Goal: Task Accomplishment & Management: Complete application form

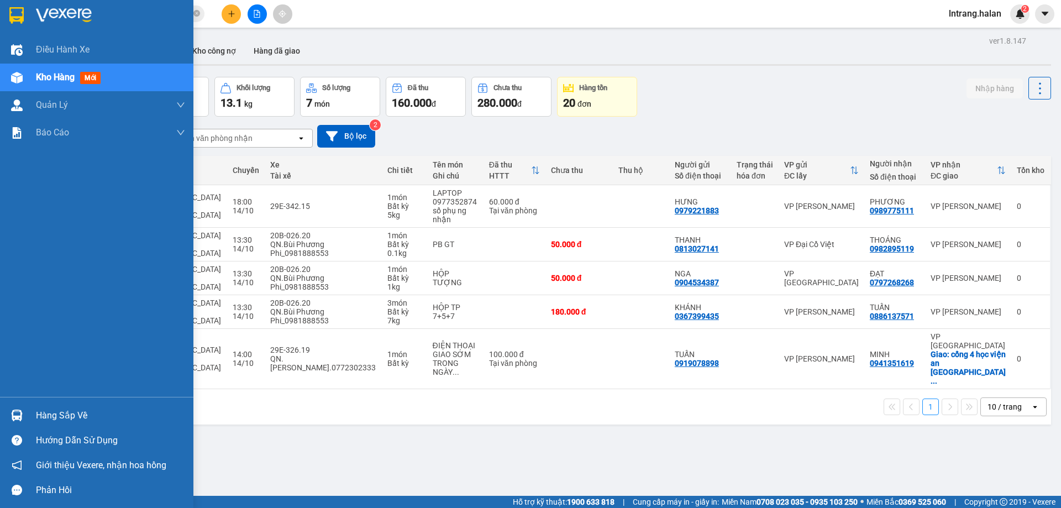
click at [70, 408] on div "Hàng sắp về" at bounding box center [110, 415] width 149 height 17
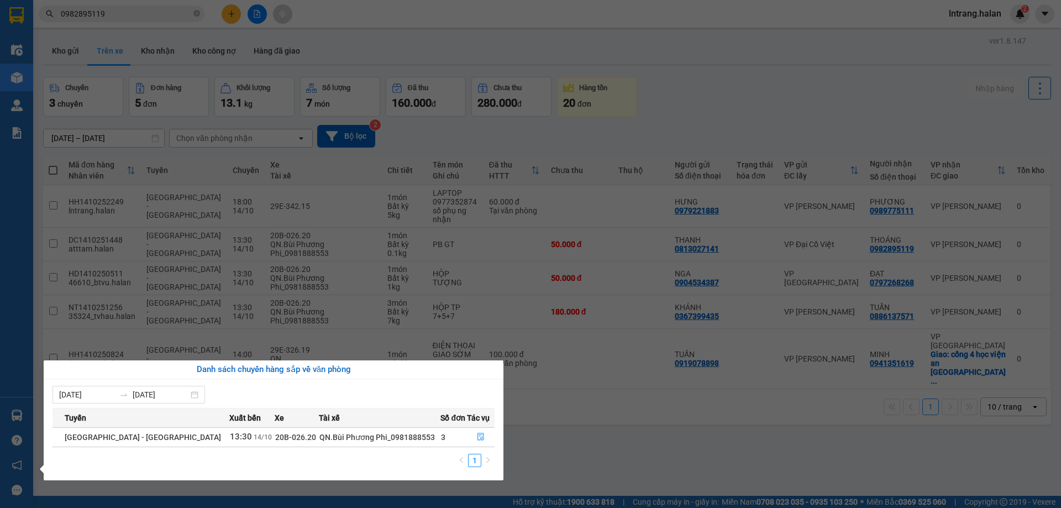
click at [668, 442] on section "Kết quả tìm kiếm ( 1 ) Bộ lọc Mã ĐH Trạng thái Món hàng Thu hộ Tổng cước Chưa c…" at bounding box center [530, 254] width 1061 height 508
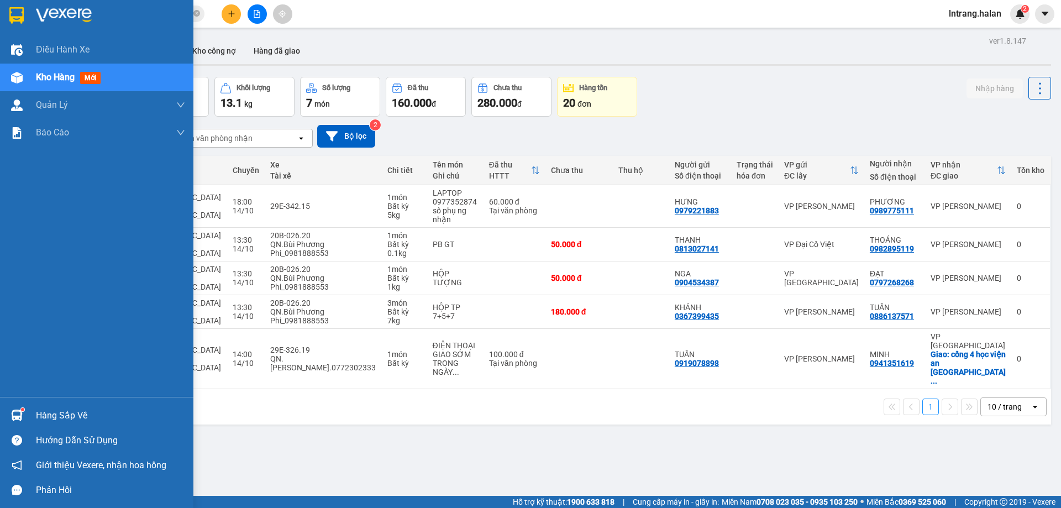
click at [53, 415] on div "Hàng sắp về" at bounding box center [110, 415] width 149 height 17
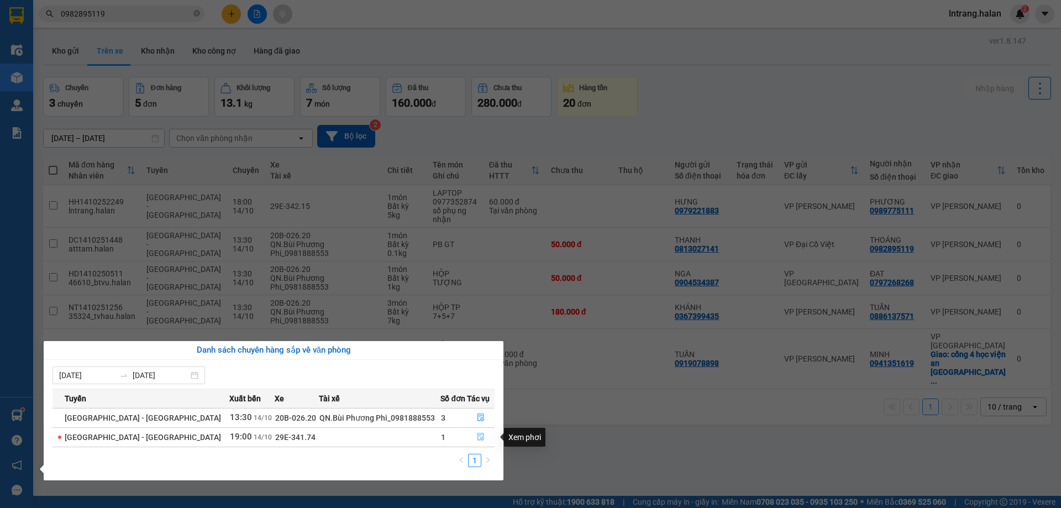
click at [479, 437] on icon "file-done" at bounding box center [481, 437] width 7 height 8
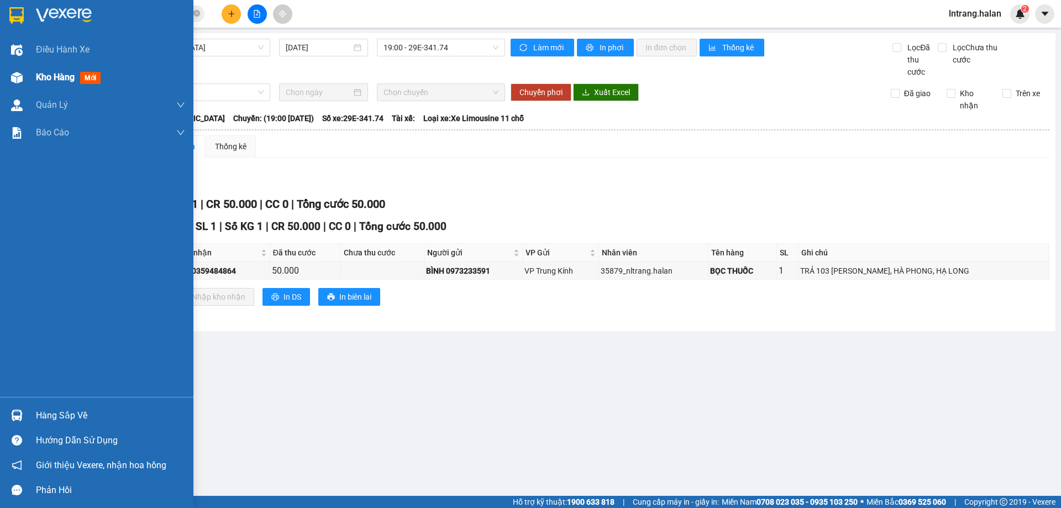
click at [50, 76] on span "Kho hàng" at bounding box center [55, 77] width 39 height 11
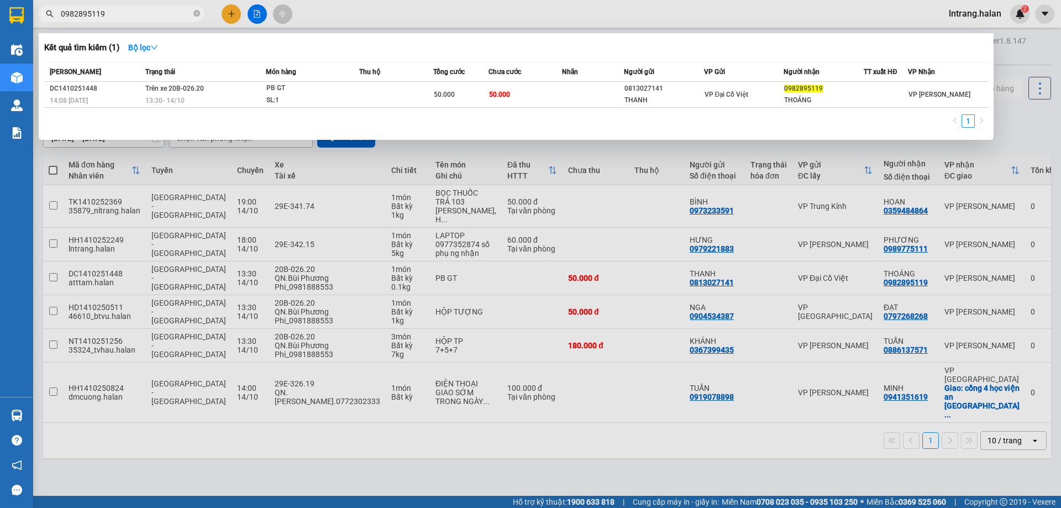
drag, startPoint x: 113, startPoint y: 13, endPoint x: 196, endPoint y: 10, distance: 82.4
click at [196, 10] on span at bounding box center [196, 14] width 7 height 11
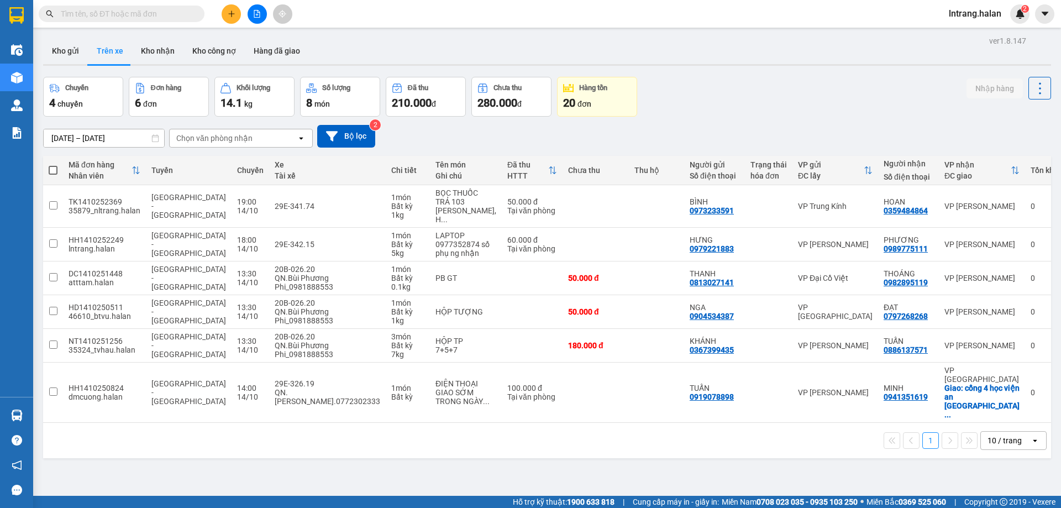
paste input "NT1410251256"
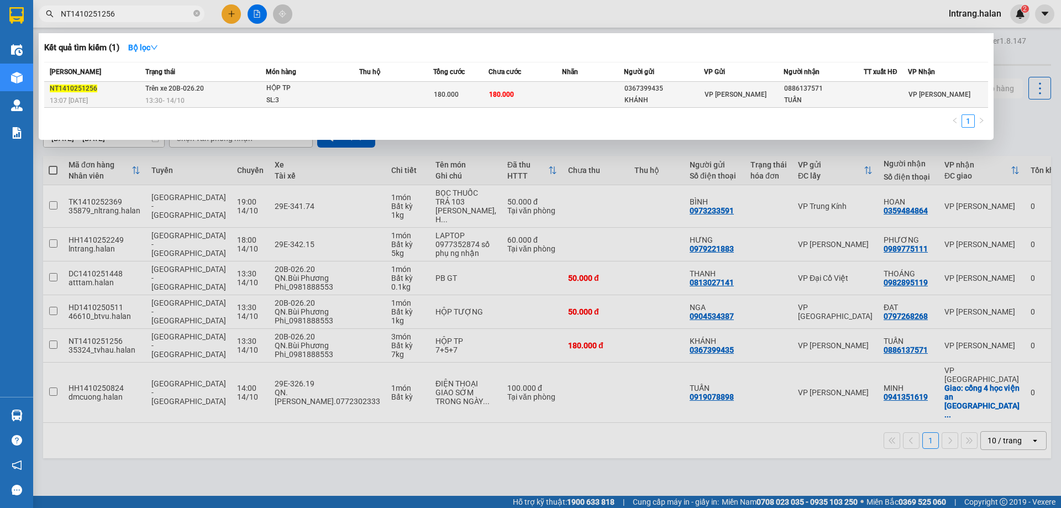
type input "NT1410251256"
click at [438, 94] on span "180.000" at bounding box center [446, 95] width 25 height 8
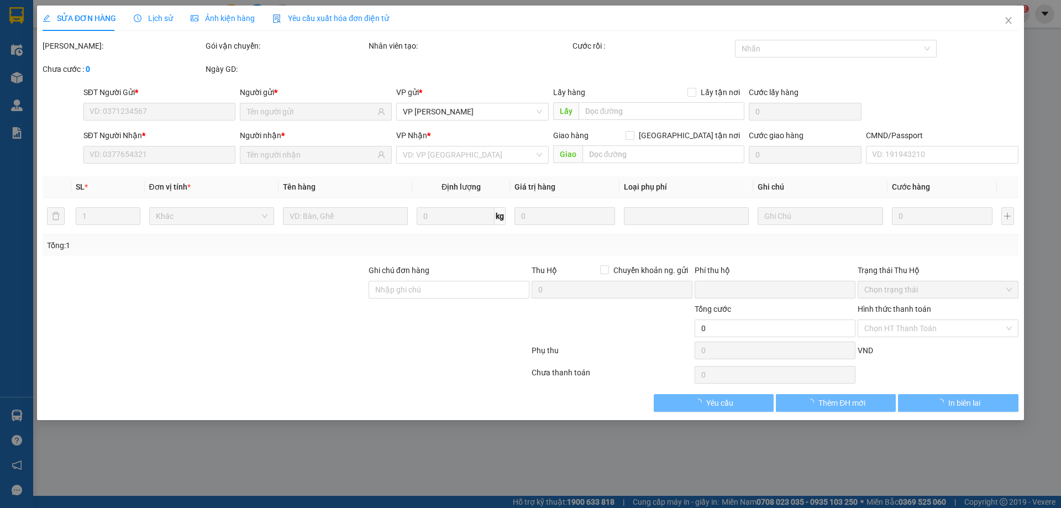
type input "0367399435"
type input "KHÁNH"
type input "0886137571"
type input "TUẤN"
type input "0"
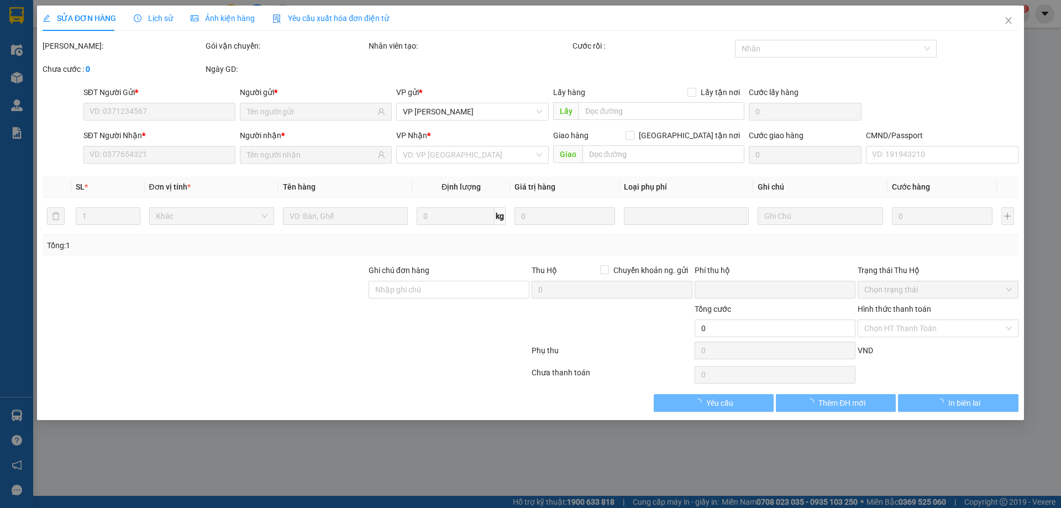
type input "180.000"
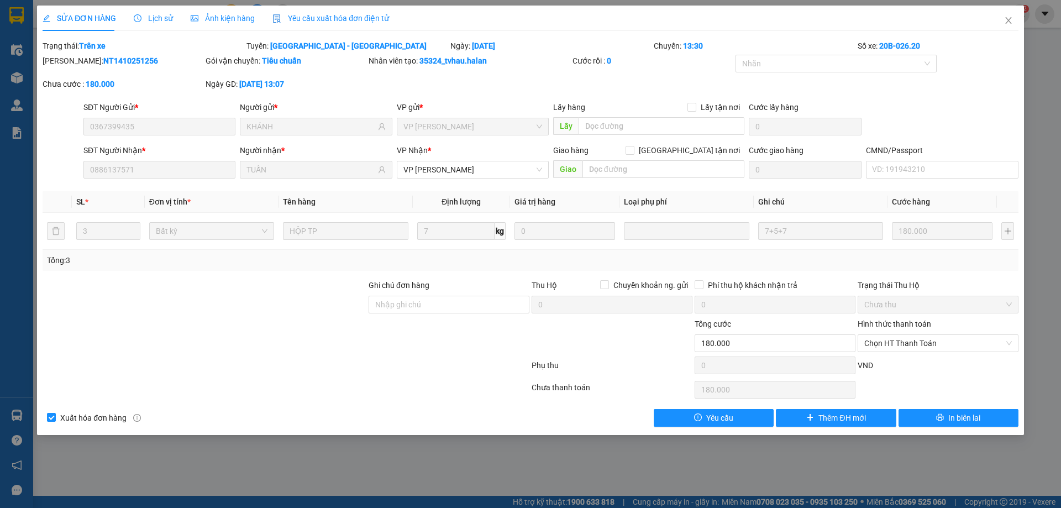
click at [858, 187] on div "Total Paid Fee 0 Total UnPaid Fee 180.000 Cash Collection Total Fee Trạng thái:…" at bounding box center [531, 233] width 976 height 387
click at [412, 265] on div "Tổng: 3" at bounding box center [530, 260] width 967 height 12
click at [633, 163] on input "text" at bounding box center [664, 169] width 162 height 18
click at [674, 171] on input "text" at bounding box center [664, 169] width 162 height 18
click at [663, 166] on input "text" at bounding box center [664, 169] width 162 height 18
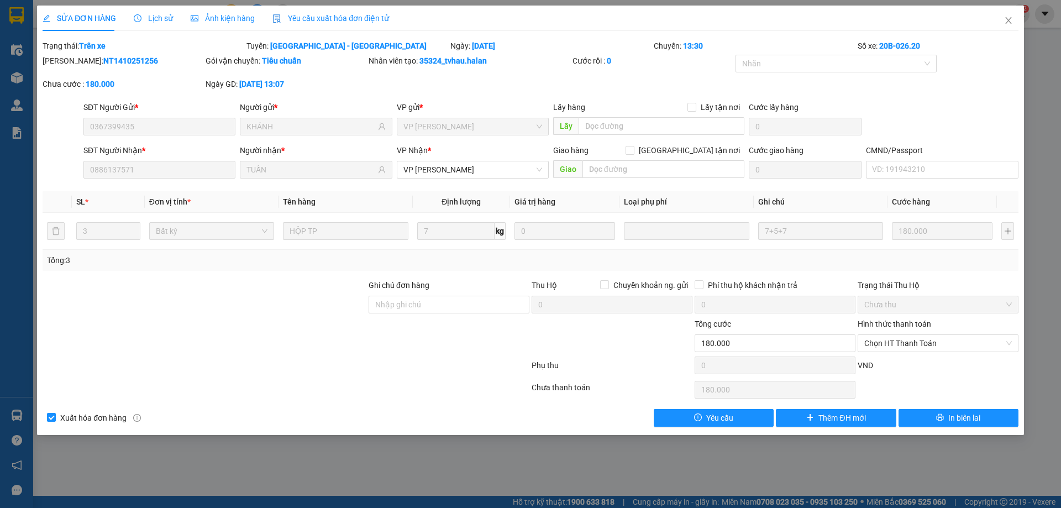
click at [13, 418] on div "SỬA ĐƠN HÀNG Lịch sử Ảnh kiện hàng Yêu cầu xuất hóa đơn điện tử Total Paid Fee …" at bounding box center [530, 254] width 1061 height 508
click at [24, 415] on div "SỬA ĐƠN HÀNG Lịch sử Ảnh kiện hàng Yêu cầu xuất hóa đơn điện tử Total Paid Fee …" at bounding box center [530, 254] width 1061 height 508
click at [1009, 23] on icon "close" at bounding box center [1008, 20] width 9 height 9
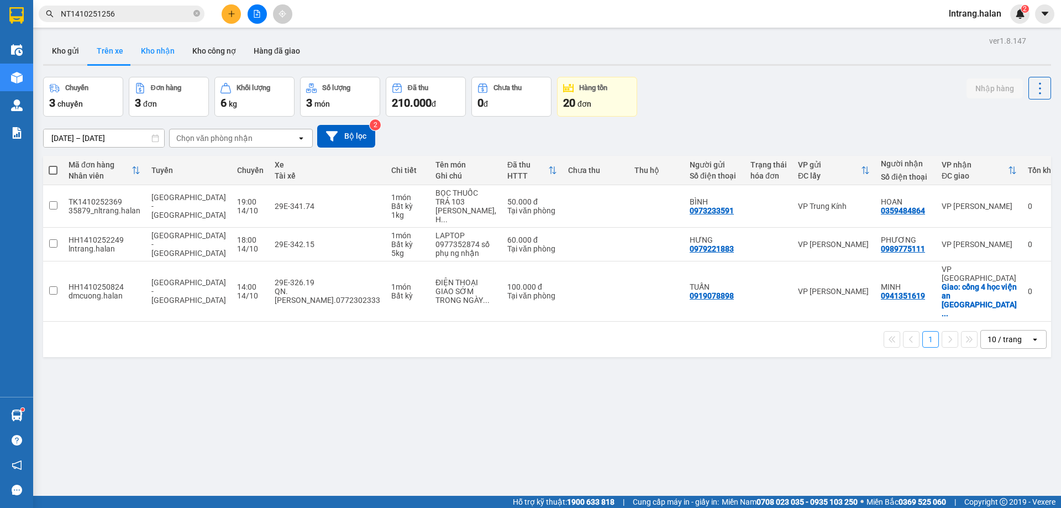
click at [149, 51] on button "Kho nhận" at bounding box center [157, 51] width 51 height 27
type input "[DATE] – [DATE]"
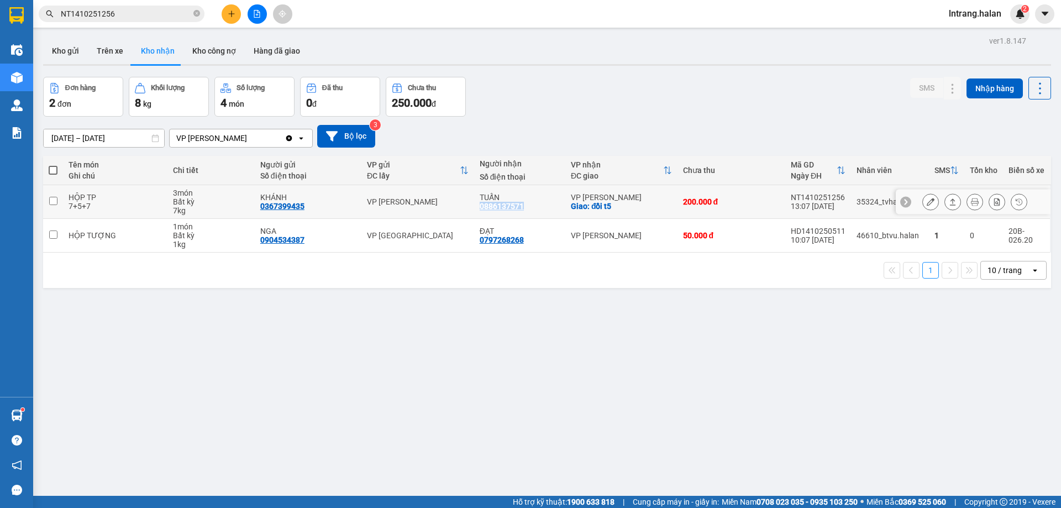
drag, startPoint x: 473, startPoint y: 205, endPoint x: 522, endPoint y: 206, distance: 49.2
click at [522, 206] on td "TUẤN 0886137571" at bounding box center [519, 202] width 91 height 34
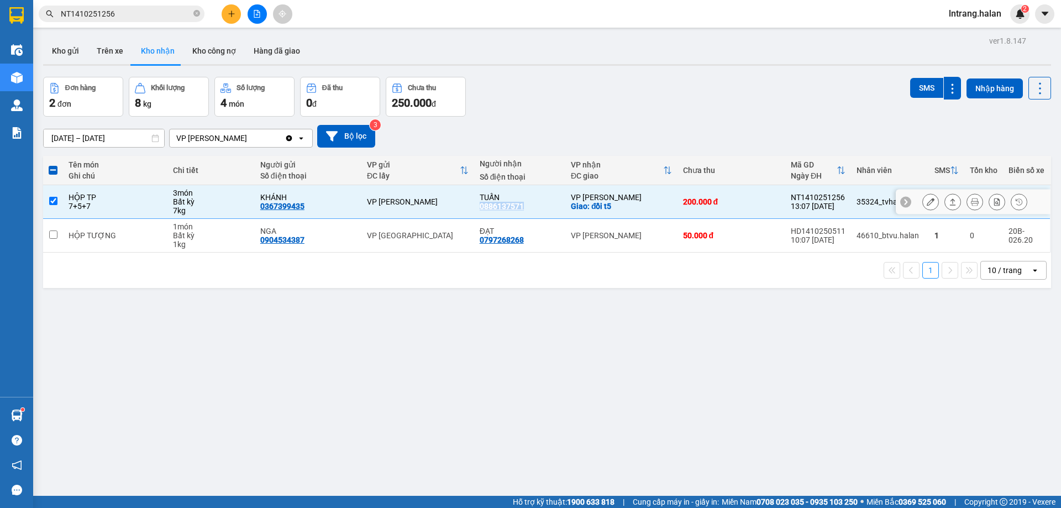
copy div "0886137571"
click at [54, 200] on input "checkbox" at bounding box center [53, 201] width 8 height 8
checkbox input "false"
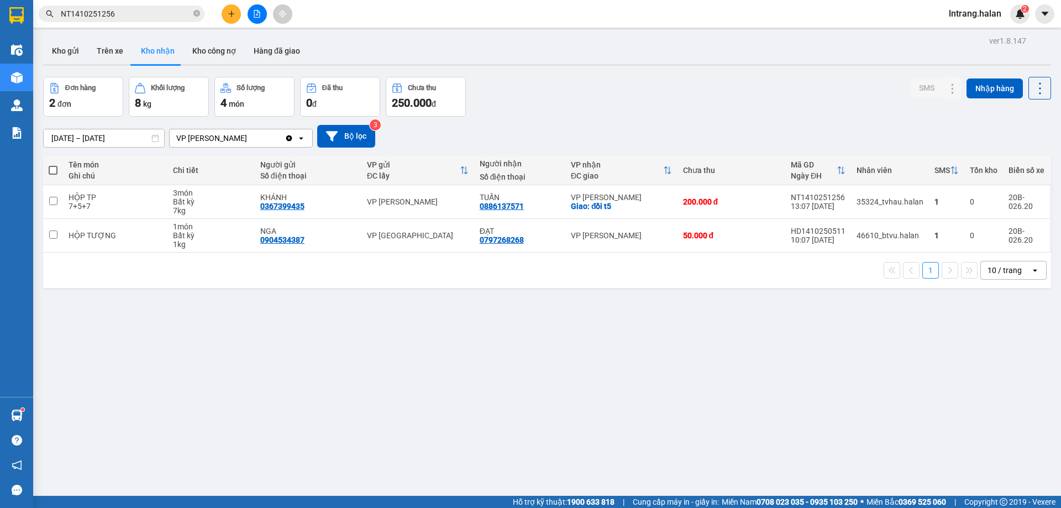
click at [418, 300] on div "ver 1.8.147 Kho gửi Trên xe Kho nhận Kho công nợ Hàng đã giao Đơn hàng 2 đơn Kh…" at bounding box center [547, 287] width 1017 height 508
click at [117, 55] on button "Trên xe" at bounding box center [110, 51] width 44 height 27
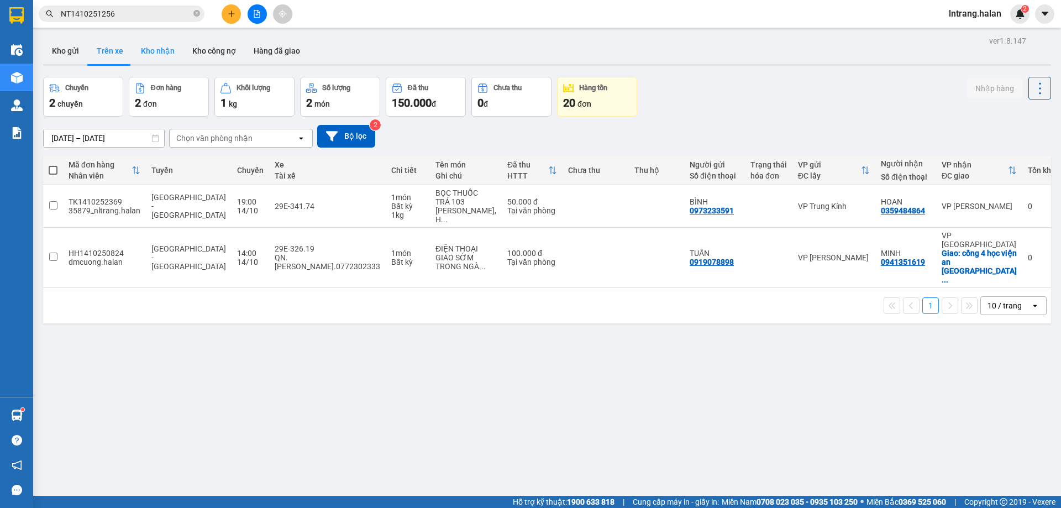
click at [158, 53] on button "Kho nhận" at bounding box center [157, 51] width 51 height 27
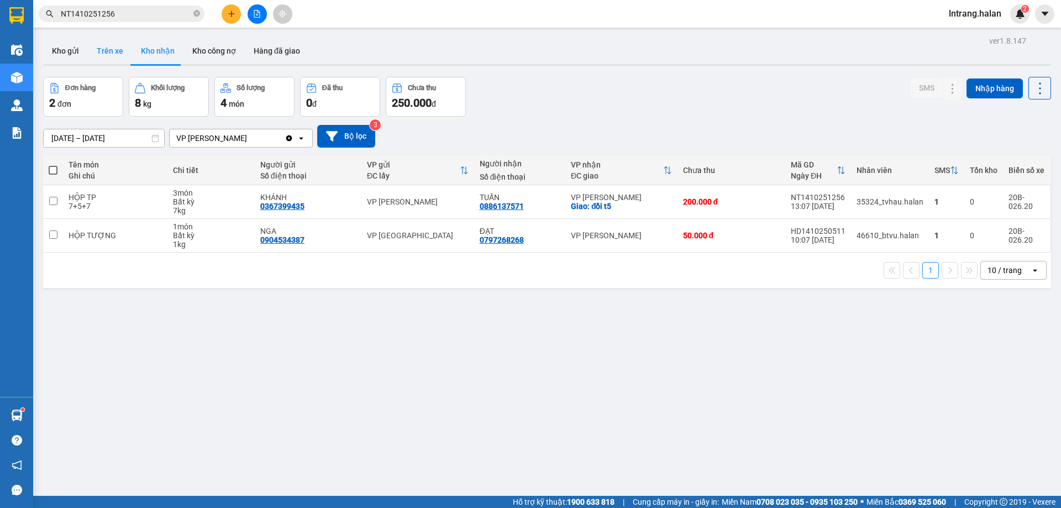
click at [108, 51] on button "Trên xe" at bounding box center [110, 51] width 44 height 27
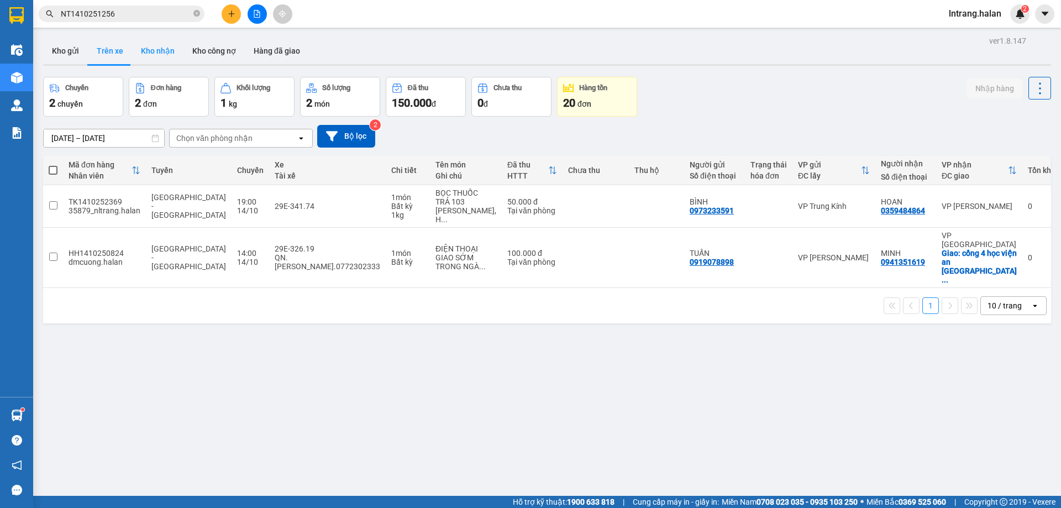
click at [150, 48] on button "Kho nhận" at bounding box center [157, 51] width 51 height 27
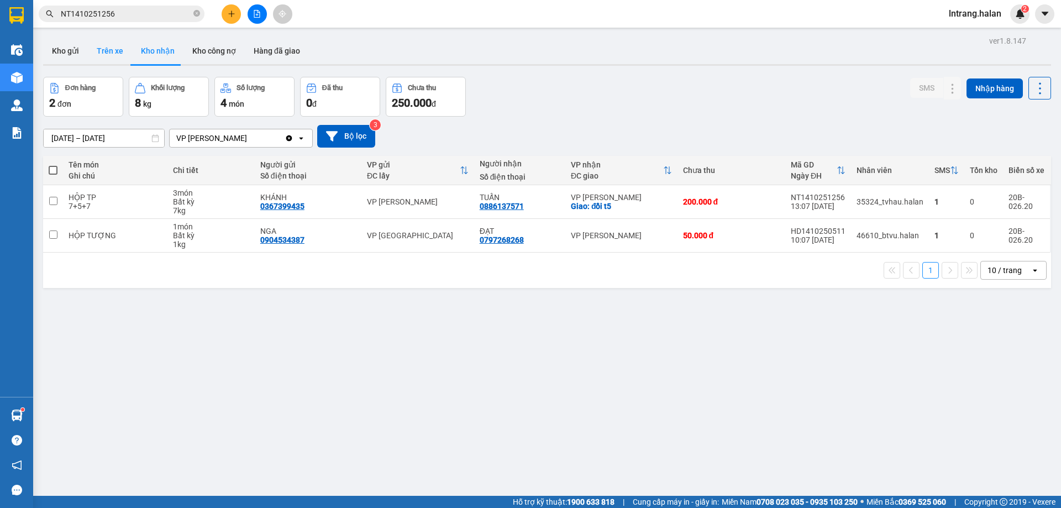
click at [103, 47] on button "Trên xe" at bounding box center [110, 51] width 44 height 27
type input "[DATE] – [DATE]"
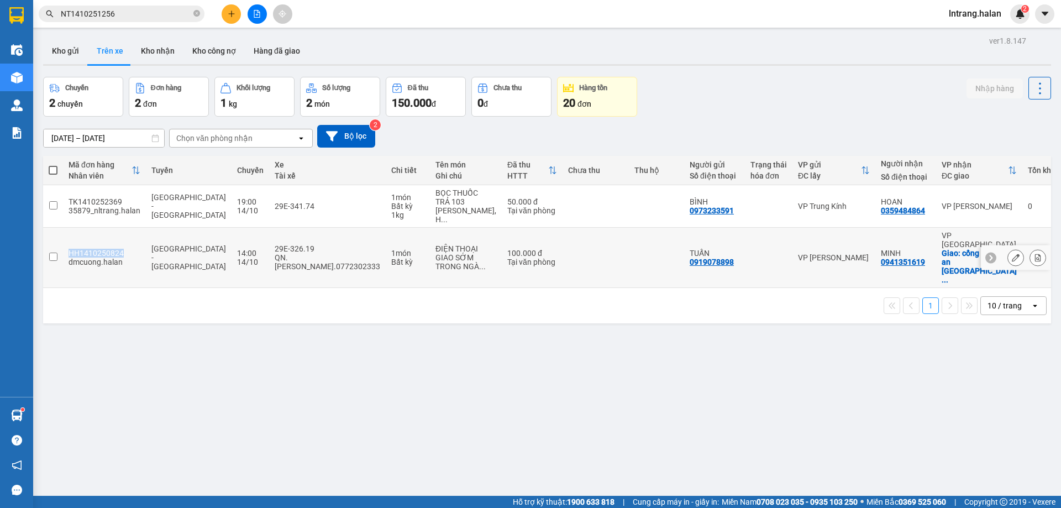
drag, startPoint x: 64, startPoint y: 228, endPoint x: 130, endPoint y: 231, distance: 66.4
click at [130, 231] on td "HH1410250824 [PERSON_NAME].halan" at bounding box center [104, 258] width 83 height 60
copy div "HH1410250824"
checkbox input "true"
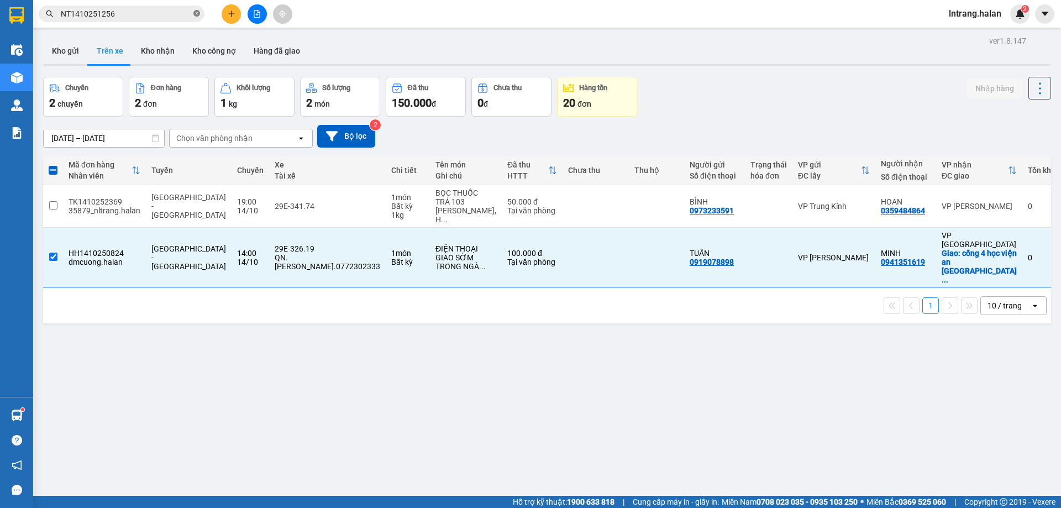
click at [195, 12] on icon "close-circle" at bounding box center [196, 13] width 7 height 7
click at [181, 13] on input "text" at bounding box center [126, 14] width 130 height 12
paste input "HH1410250824"
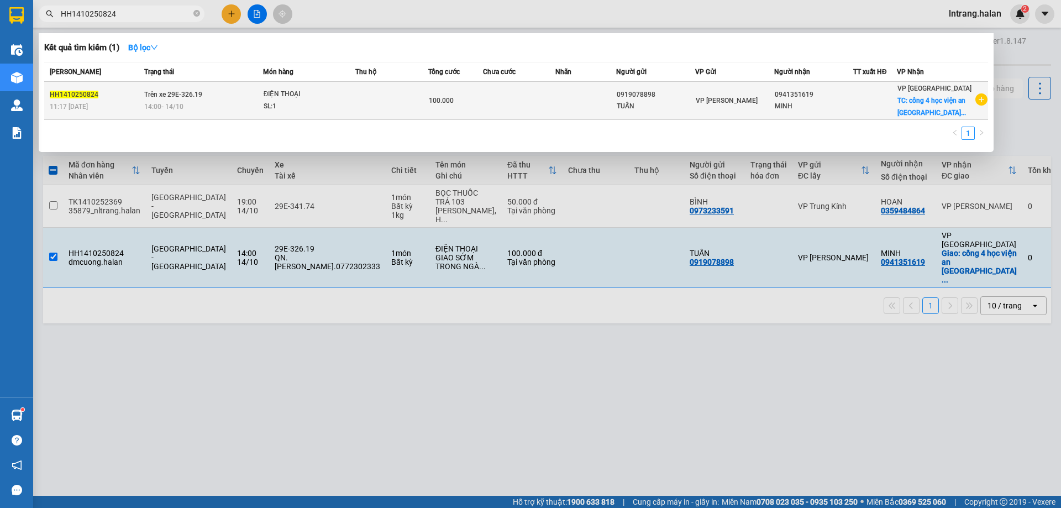
type input "HH1410250824"
click at [551, 95] on td at bounding box center [519, 101] width 73 height 38
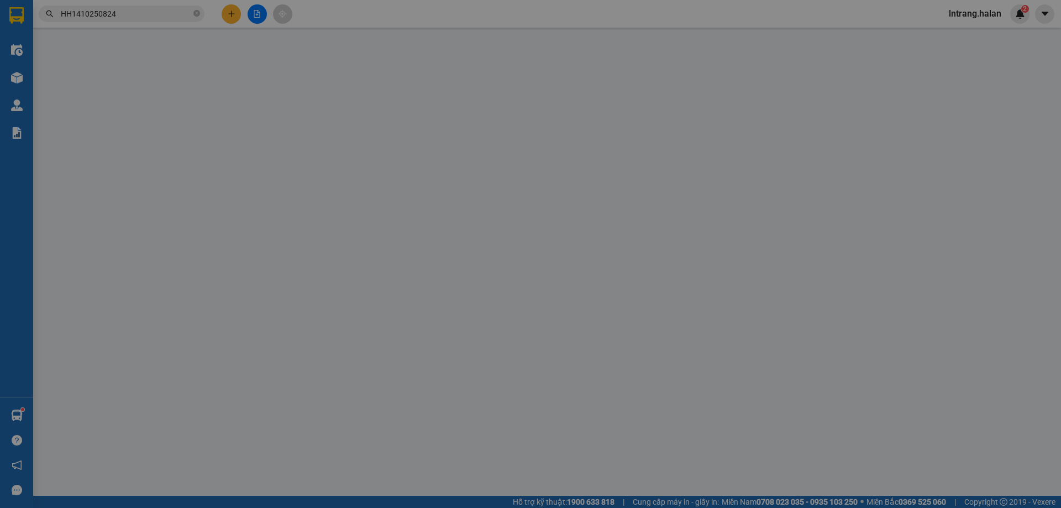
type input "0919078898"
type input "0941351619"
checkbox input "true"
type input "cổng 4 học viện an ninh đường [DATE]"
type input "0"
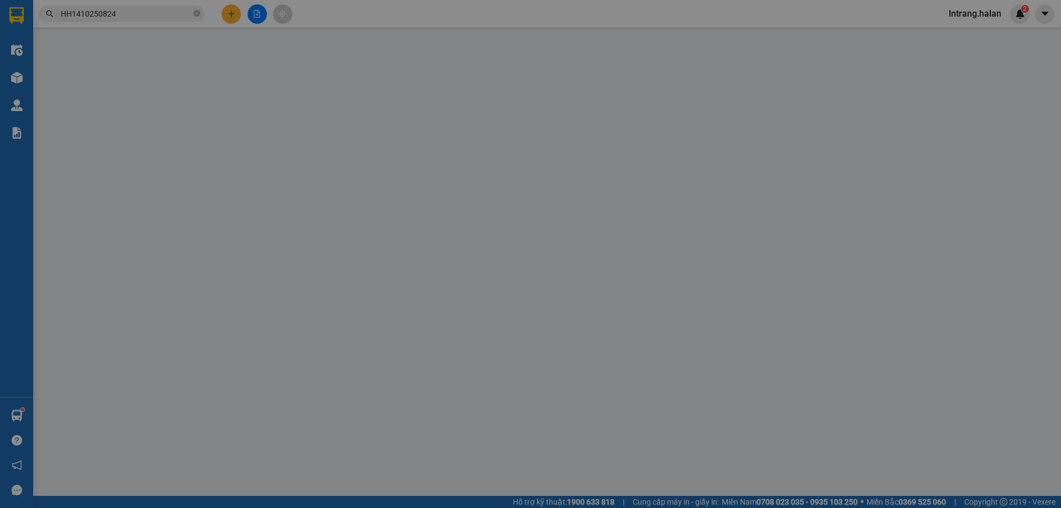
type input "100.000"
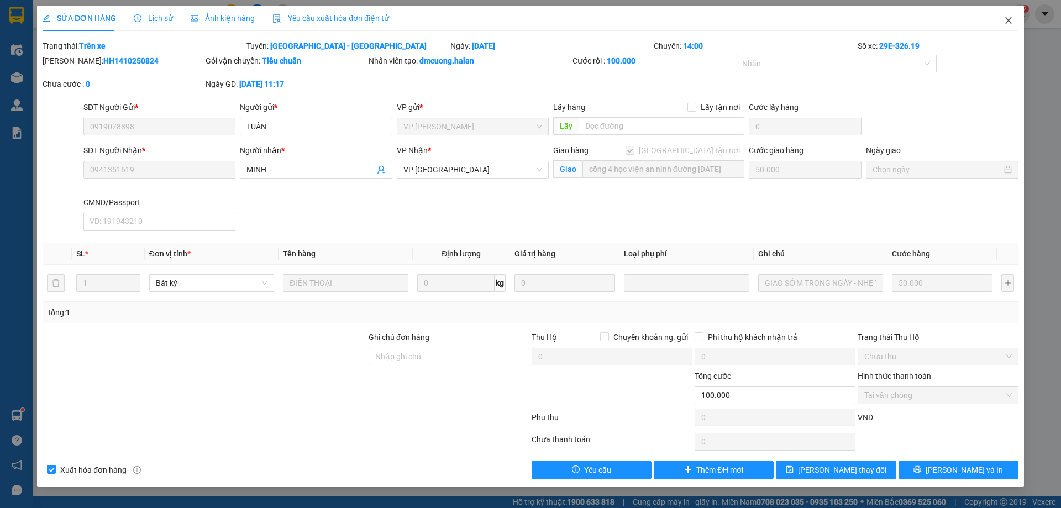
click at [1010, 20] on icon "close" at bounding box center [1008, 20] width 9 height 9
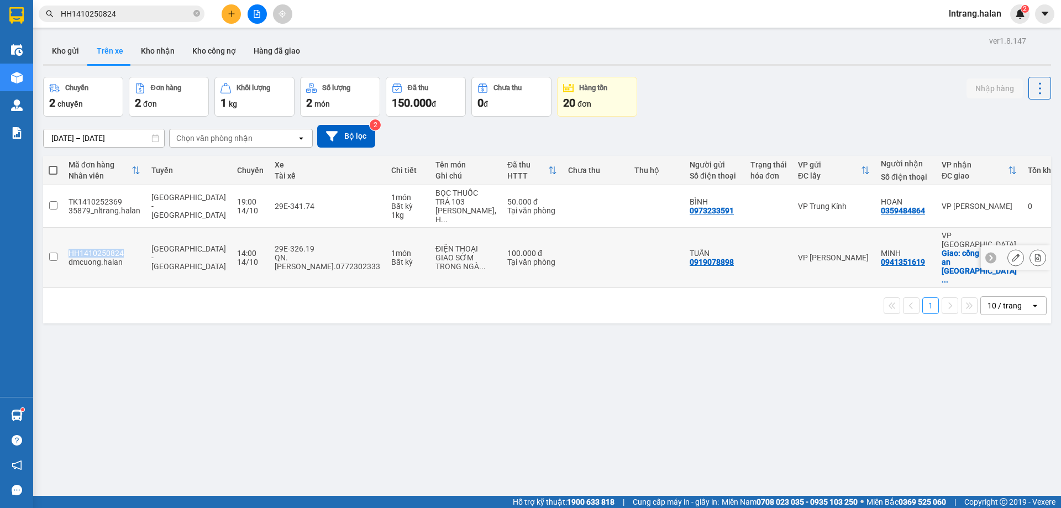
drag, startPoint x: 65, startPoint y: 229, endPoint x: 139, endPoint y: 256, distance: 79.2
click at [125, 232] on td "HH1410250824 [PERSON_NAME].halan" at bounding box center [104, 258] width 83 height 60
copy div "HH1410250824"
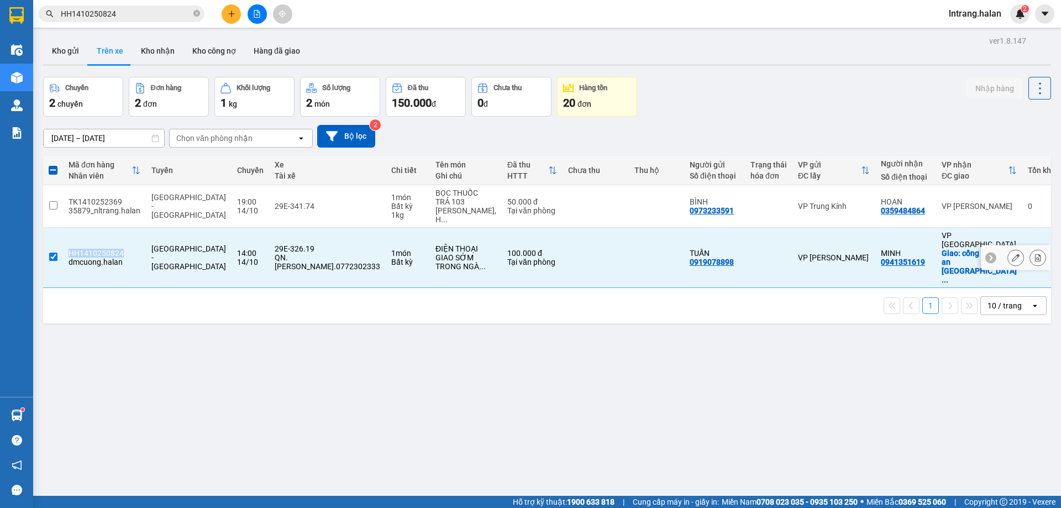
click at [55, 253] on input "checkbox" at bounding box center [53, 257] width 8 height 8
checkbox input "false"
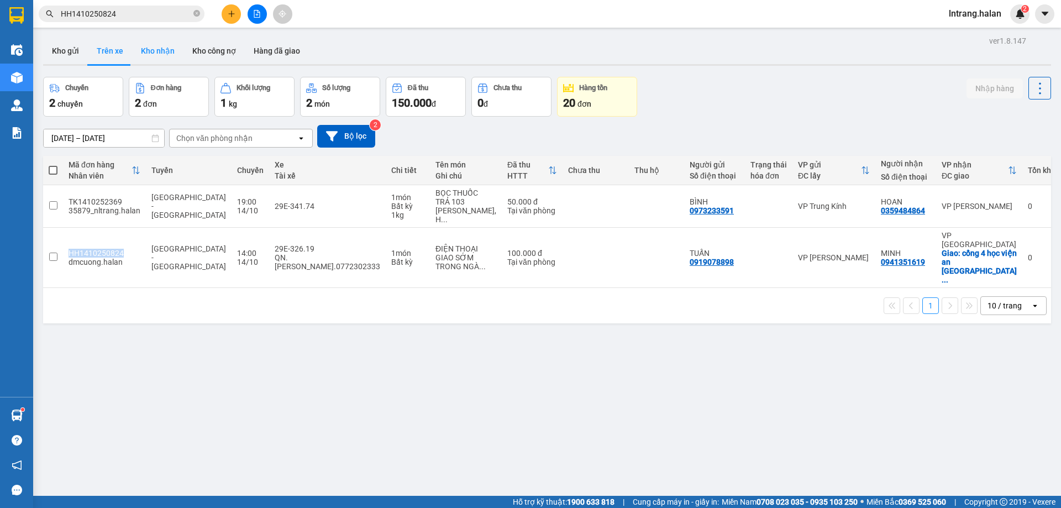
click at [145, 50] on button "Kho nhận" at bounding box center [157, 51] width 51 height 27
type input "[DATE] – [DATE]"
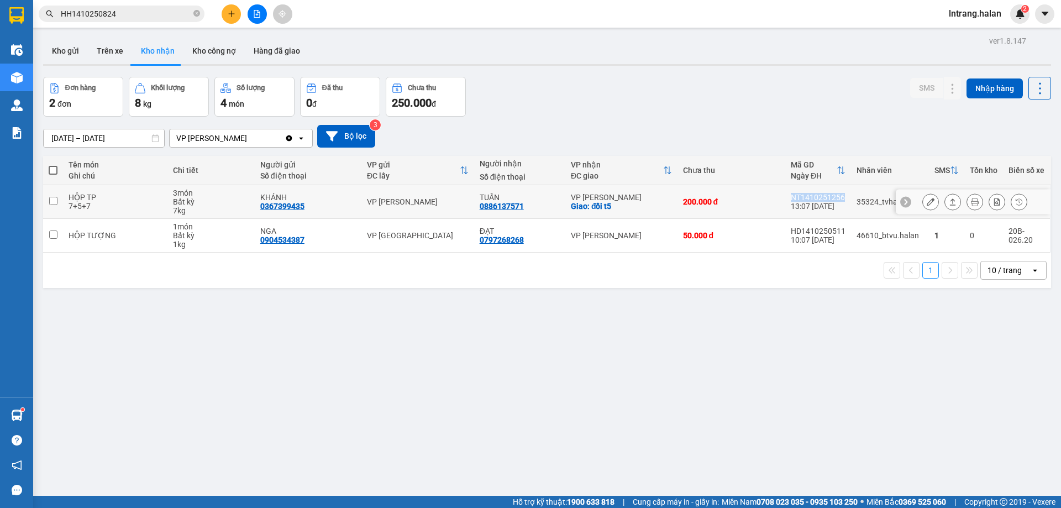
drag, startPoint x: 785, startPoint y: 197, endPoint x: 844, endPoint y: 198, distance: 58.6
click at [844, 198] on td "NT1410251256 13:07 [DATE]" at bounding box center [818, 202] width 66 height 34
copy div "NT1410251256"
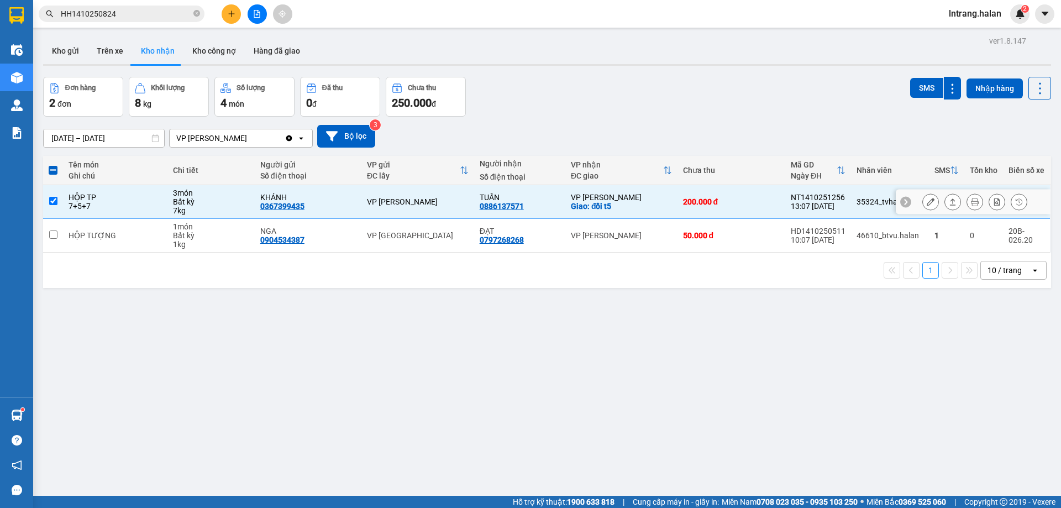
click at [779, 197] on td "200.000 đ" at bounding box center [732, 202] width 108 height 34
checkbox input "false"
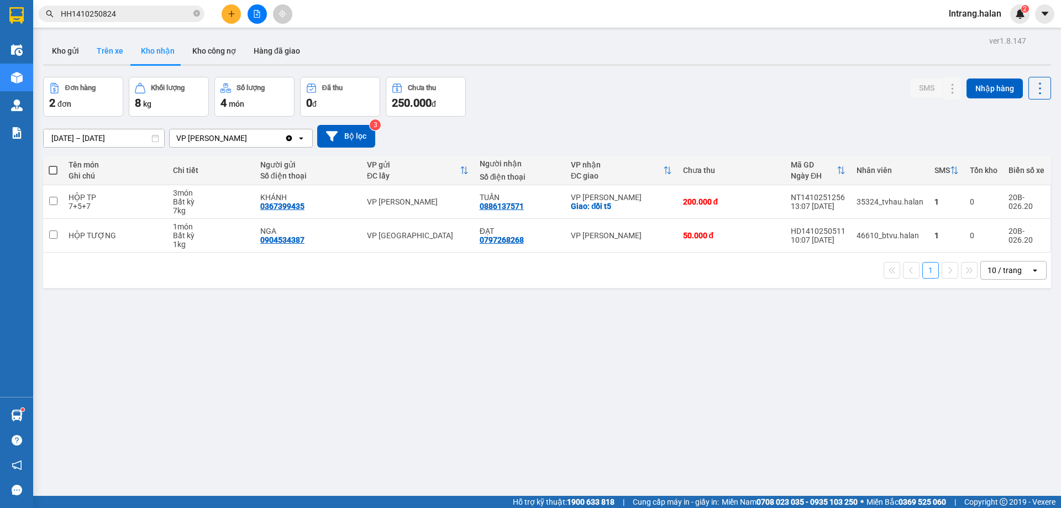
click at [98, 54] on button "Trên xe" at bounding box center [110, 51] width 44 height 27
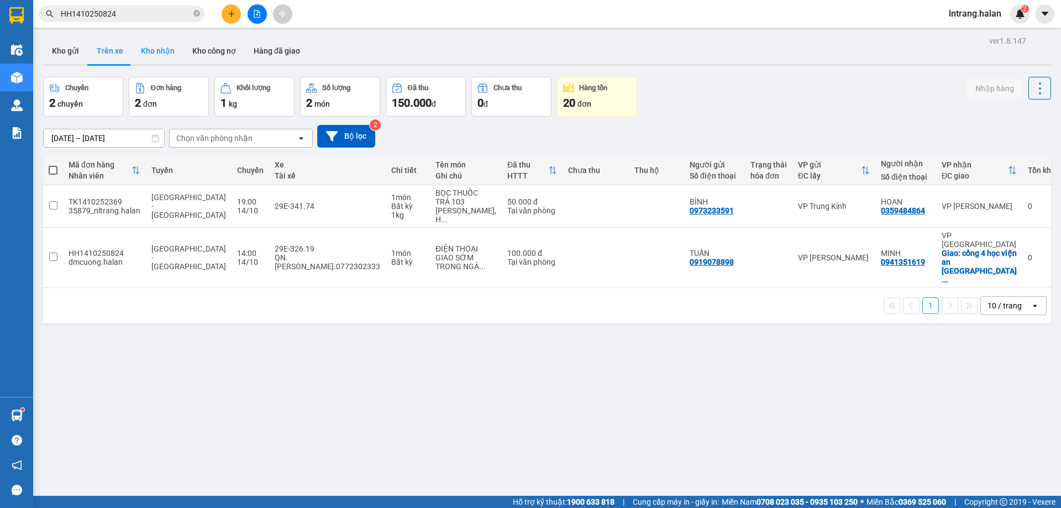
click at [159, 55] on button "Kho nhận" at bounding box center [157, 51] width 51 height 27
type input "[DATE] – [DATE]"
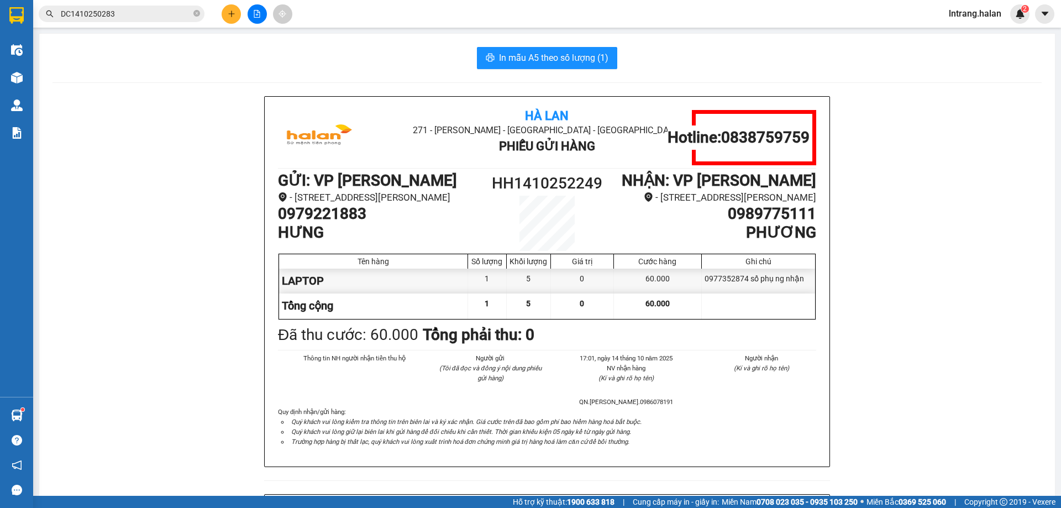
click at [235, 14] on button at bounding box center [231, 13] width 19 height 19
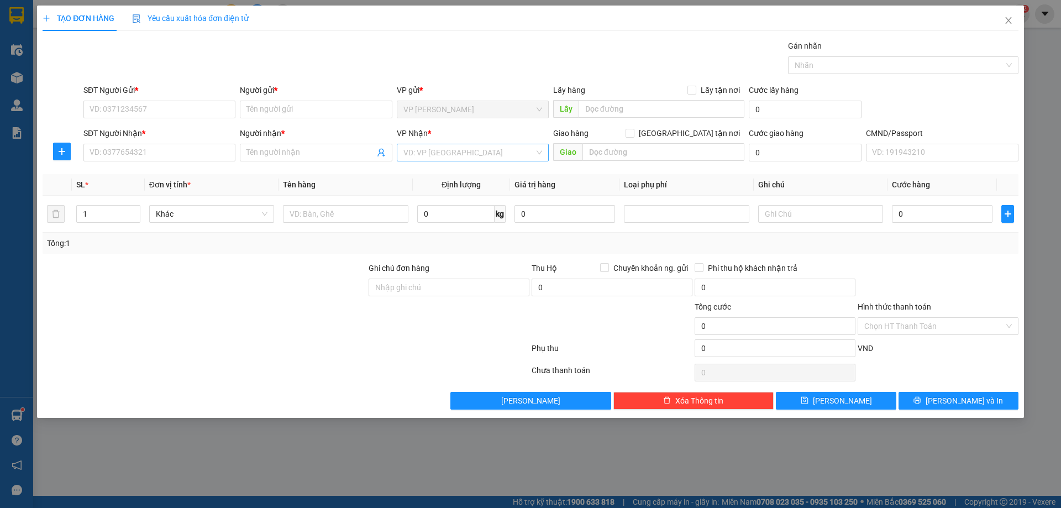
click at [474, 154] on input "search" at bounding box center [469, 152] width 131 height 17
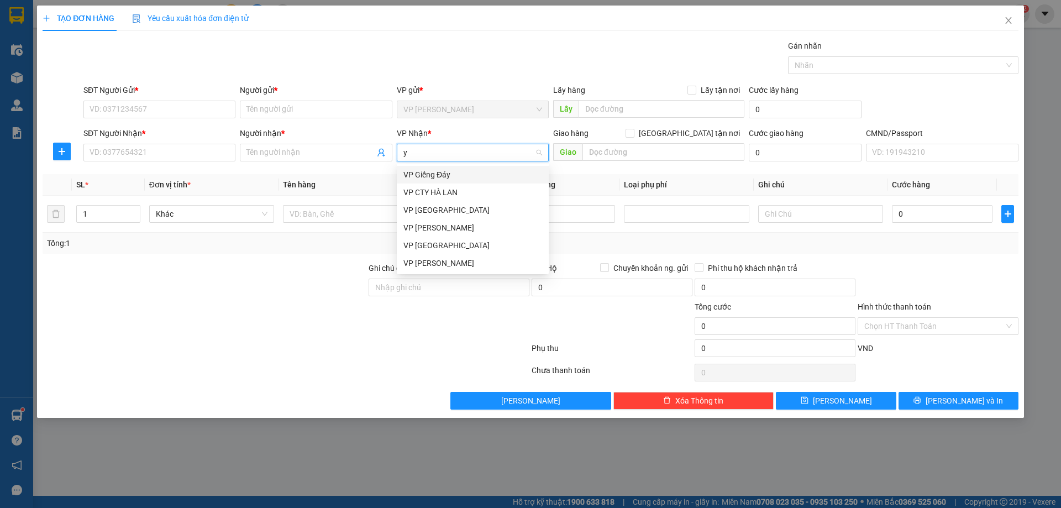
type input "yê"
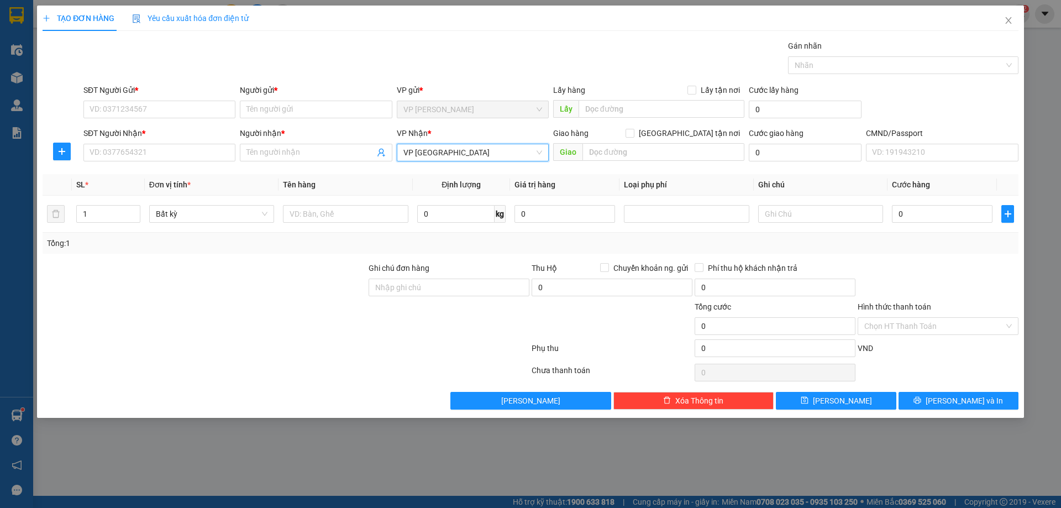
click at [488, 156] on span "VP Yên Bình" at bounding box center [473, 152] width 139 height 17
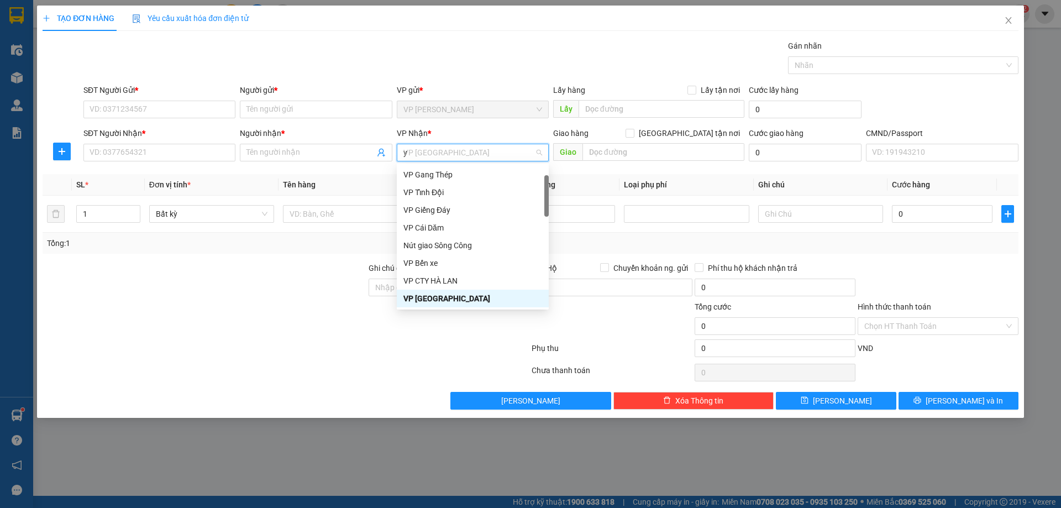
scroll to position [0, 0]
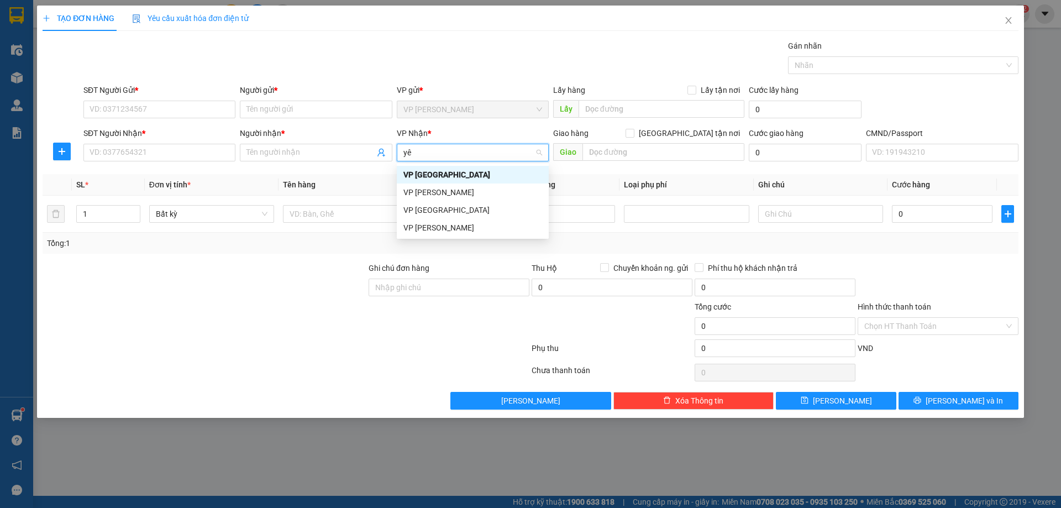
type input "y"
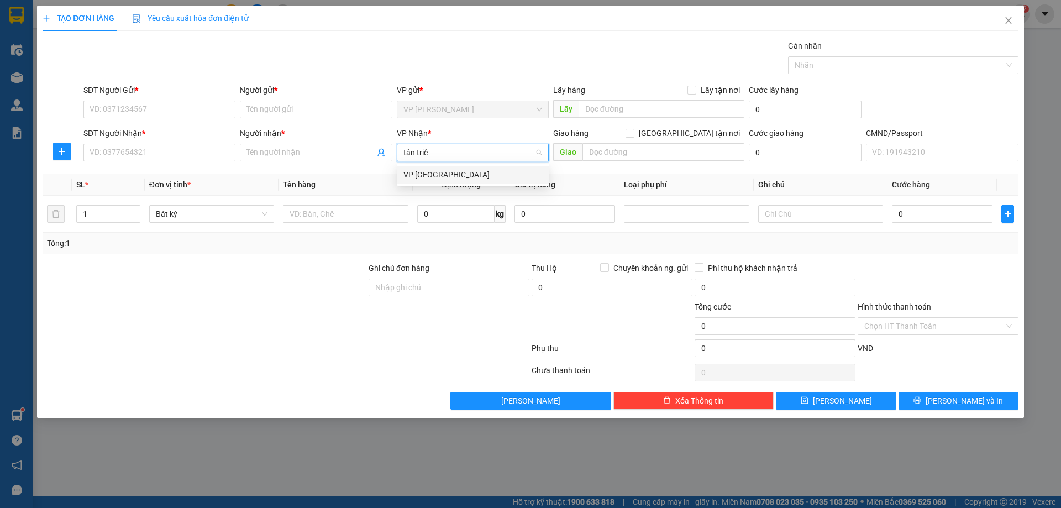
type input "tân triều"
click at [685, 160] on input "text" at bounding box center [664, 152] width 162 height 18
click at [633, 130] on input "[GEOGRAPHIC_DATA] tận nơi" at bounding box center [630, 133] width 8 height 8
checkbox input "true"
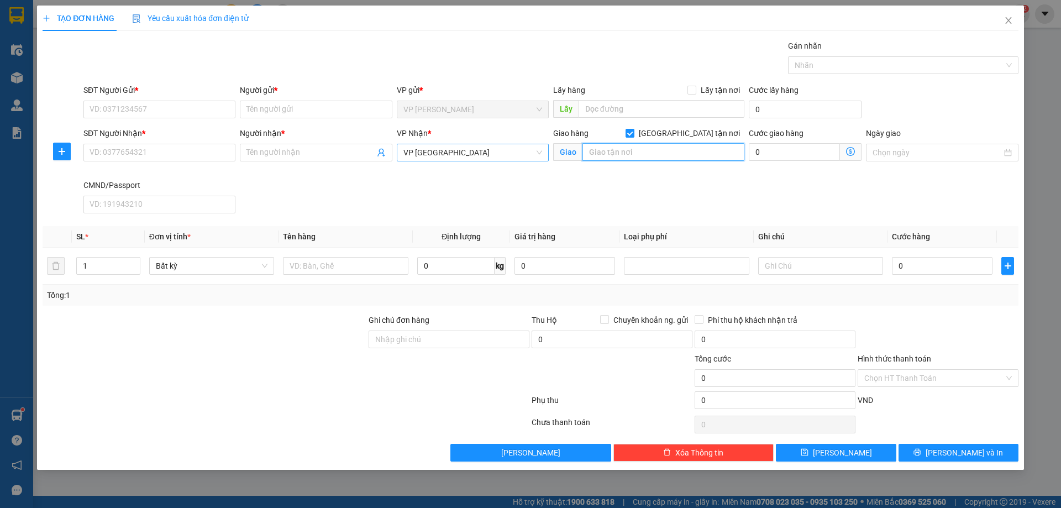
click at [604, 155] on input "text" at bounding box center [664, 152] width 162 height 18
paste input "Viện Pháp y Quân đội, KM15, QL1A, Liên Ninh, Thanh Trì, Hà Nội, Việt Nam"
type input "Viện Pháp y Quân đội, KM15, QL1A, Liên Ninh, Thanh Trì, Hà Nội, Việt Nam"
click at [856, 146] on span at bounding box center [851, 152] width 22 height 18
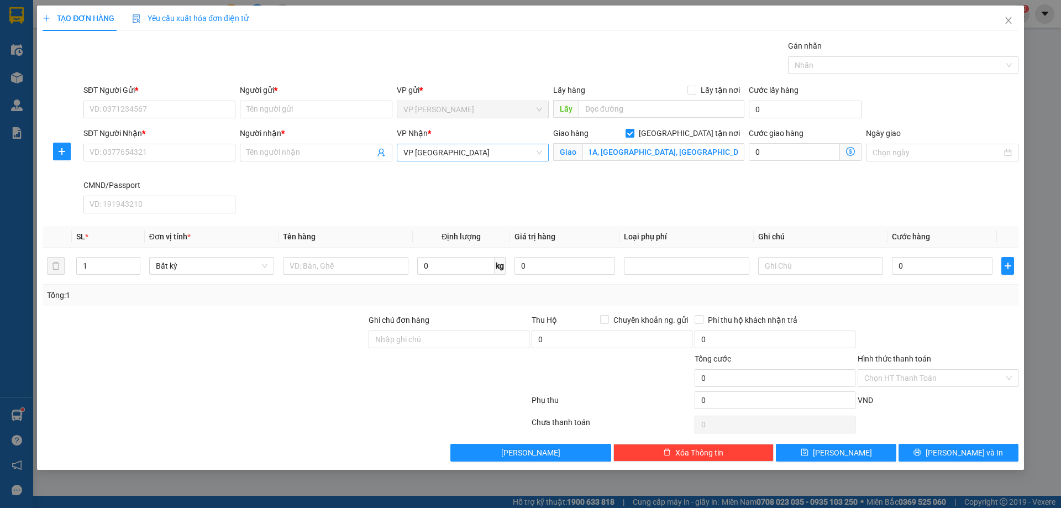
scroll to position [0, 0]
click at [851, 153] on icon "dollar-circle" at bounding box center [850, 151] width 9 height 9
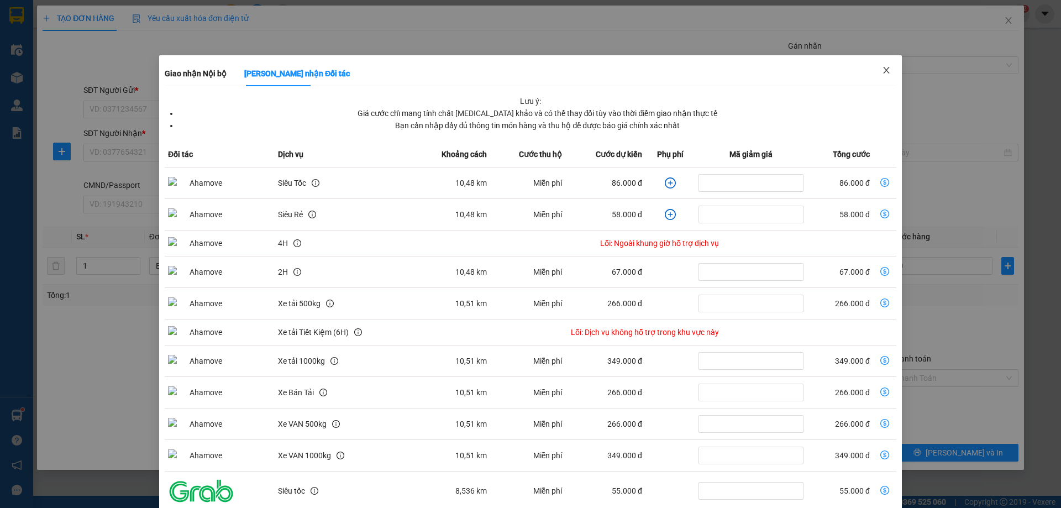
click at [883, 68] on icon "close" at bounding box center [886, 70] width 9 height 9
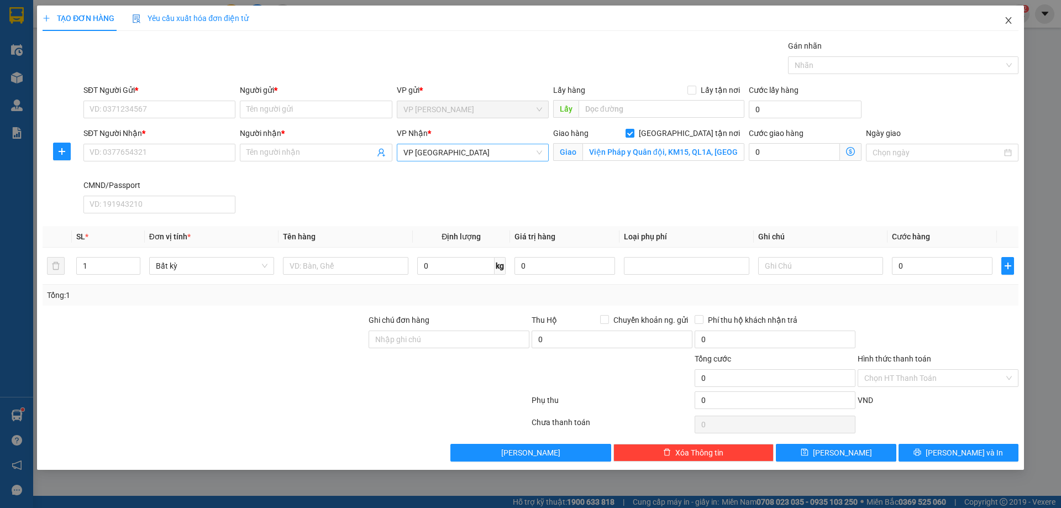
click at [1008, 21] on icon "close" at bounding box center [1008, 20] width 6 height 7
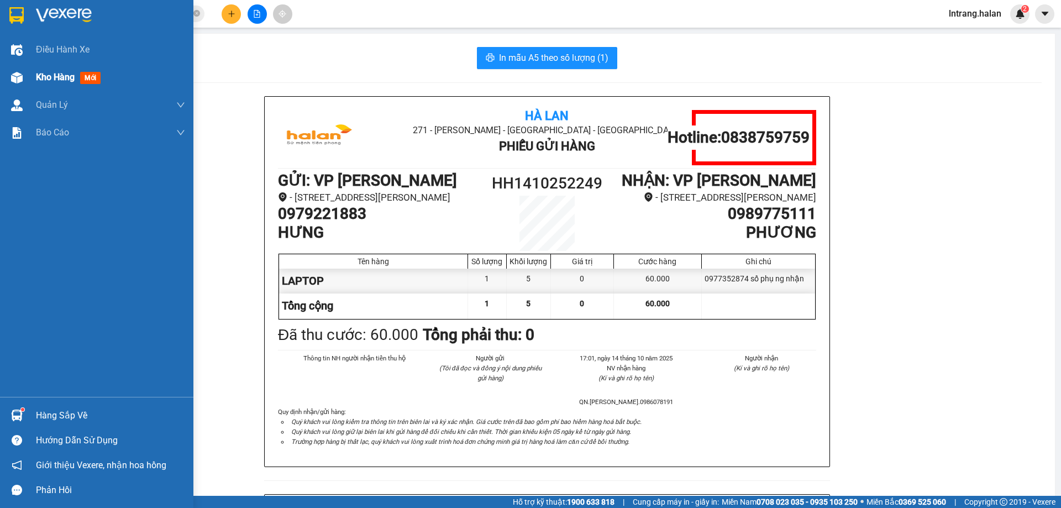
click at [60, 77] on span "Kho hàng" at bounding box center [55, 77] width 39 height 11
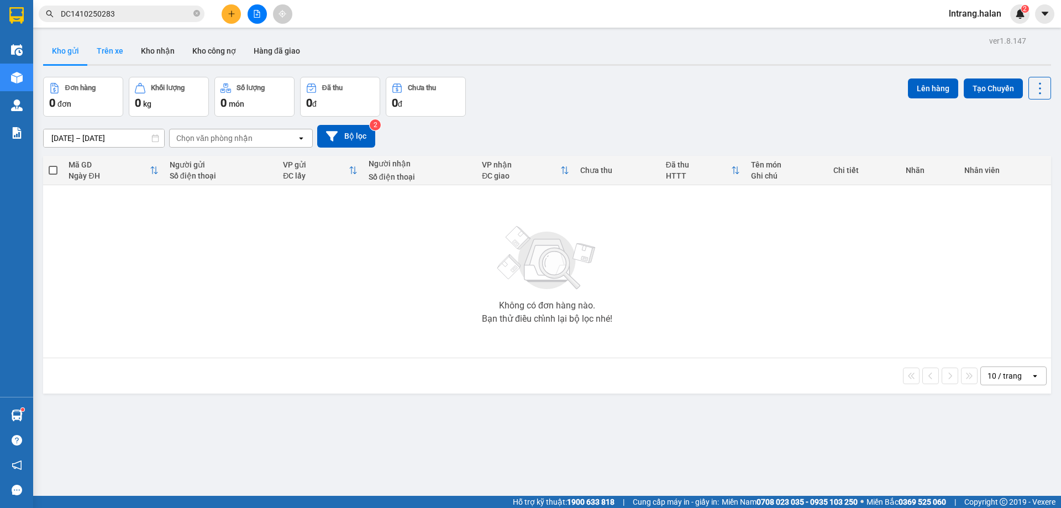
click at [119, 55] on button "Trên xe" at bounding box center [110, 51] width 44 height 27
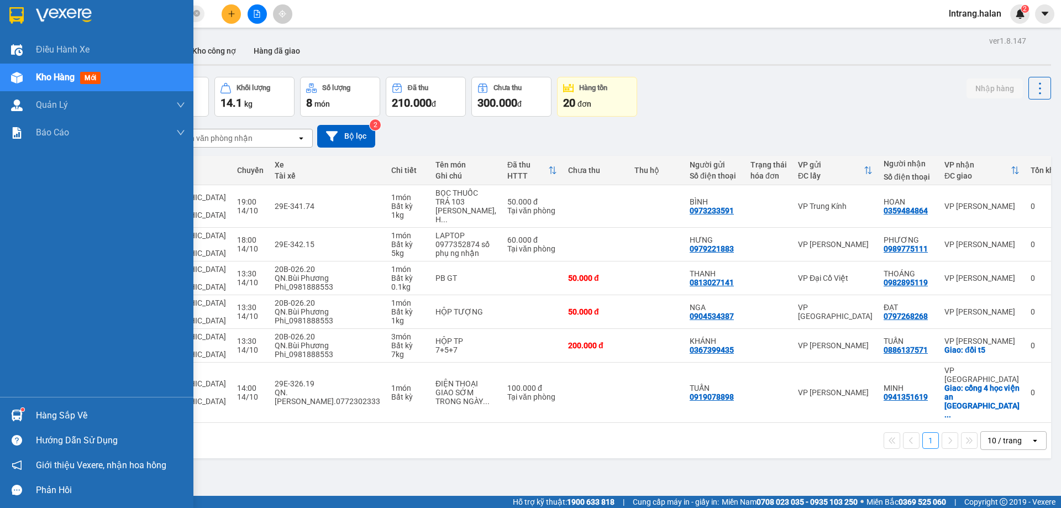
click at [26, 413] on div at bounding box center [16, 415] width 19 height 19
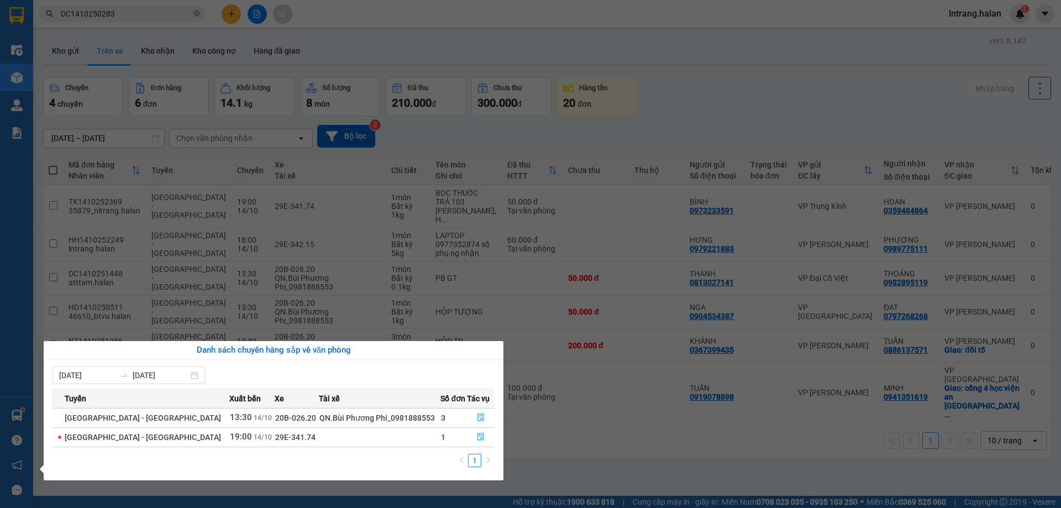
click at [567, 453] on section "Kết quả tìm kiếm ( 1 ) Bộ lọc Mã ĐH Trạng thái Món hàng Thu hộ Tổng cước Chưa c…" at bounding box center [530, 254] width 1061 height 508
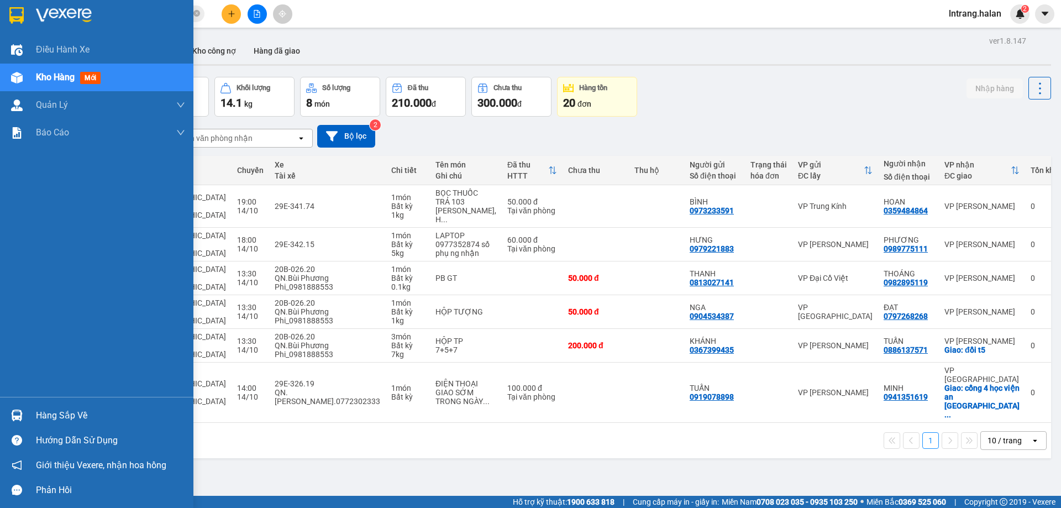
drag, startPoint x: 50, startPoint y: 422, endPoint x: 52, endPoint y: 412, distance: 10.1
click at [52, 421] on div "Hàng sắp về" at bounding box center [110, 415] width 149 height 17
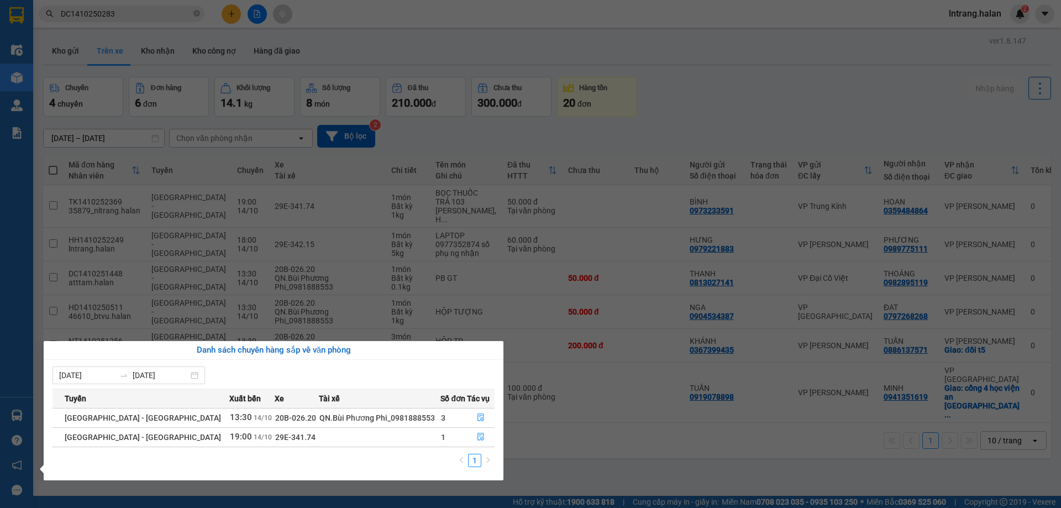
click at [52, 412] on div "08/10/2025 14/10/2025 Tuyến Xuất bến Xe Tài xế Số đơn Tác vụ Hà Nội - Quảng Nin…" at bounding box center [274, 420] width 460 height 121
click at [570, 475] on section "Kết quả tìm kiếm ( 1 ) Bộ lọc Mã ĐH Trạng thái Món hàng Thu hộ Tổng cước Chưa c…" at bounding box center [530, 254] width 1061 height 508
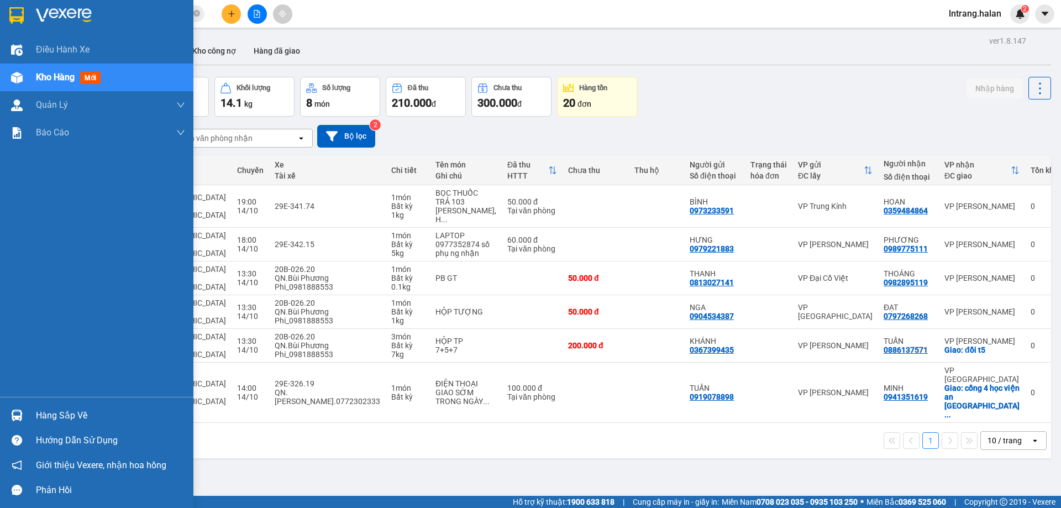
click at [43, 413] on div "Hàng sắp về" at bounding box center [110, 415] width 149 height 17
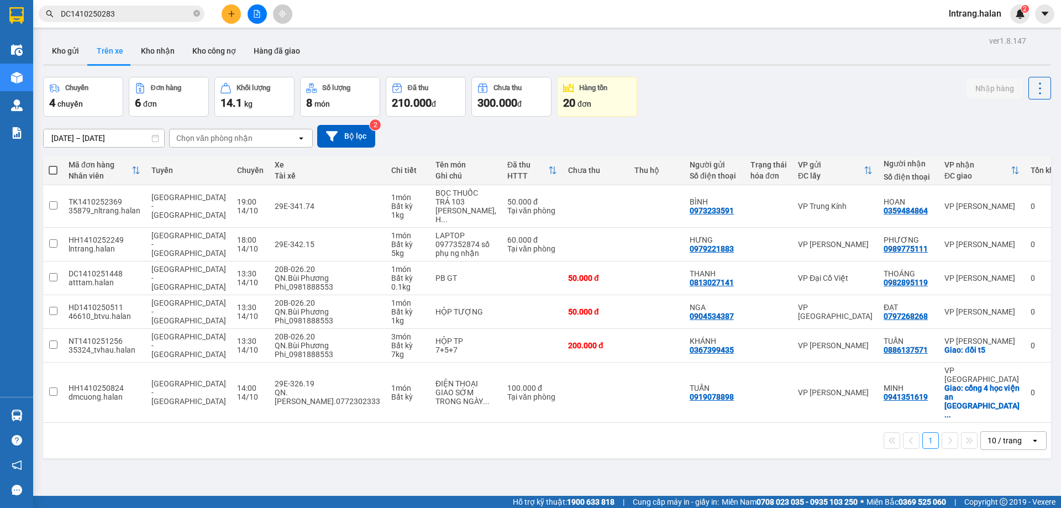
click at [741, 462] on section "Kết quả tìm kiếm ( 1 ) Bộ lọc Mã ĐH Trạng thái Món hàng Thu hộ Tổng cước Chưa c…" at bounding box center [530, 254] width 1061 height 508
click at [54, 340] on input "checkbox" at bounding box center [53, 344] width 8 height 8
checkbox input "true"
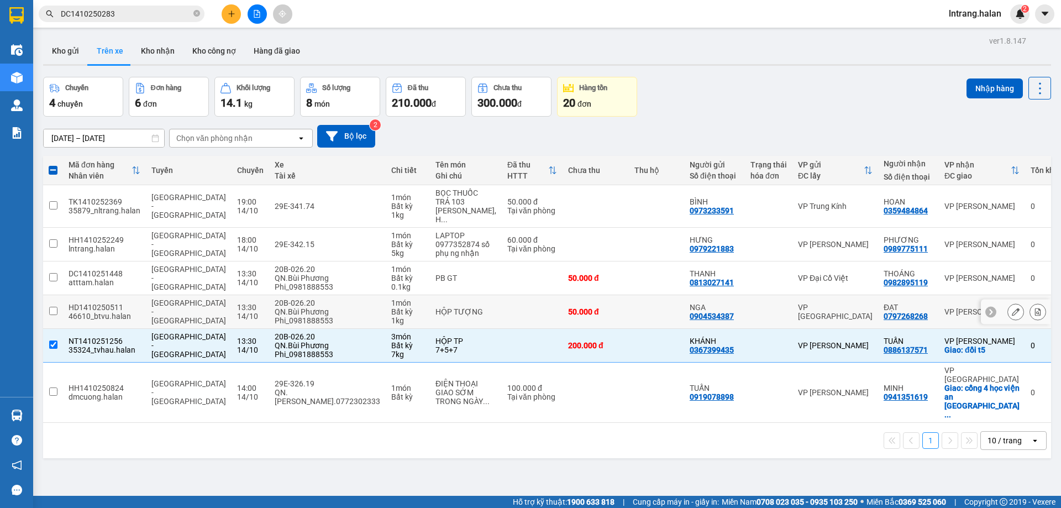
click at [52, 307] on input "checkbox" at bounding box center [53, 311] width 8 height 8
checkbox input "true"
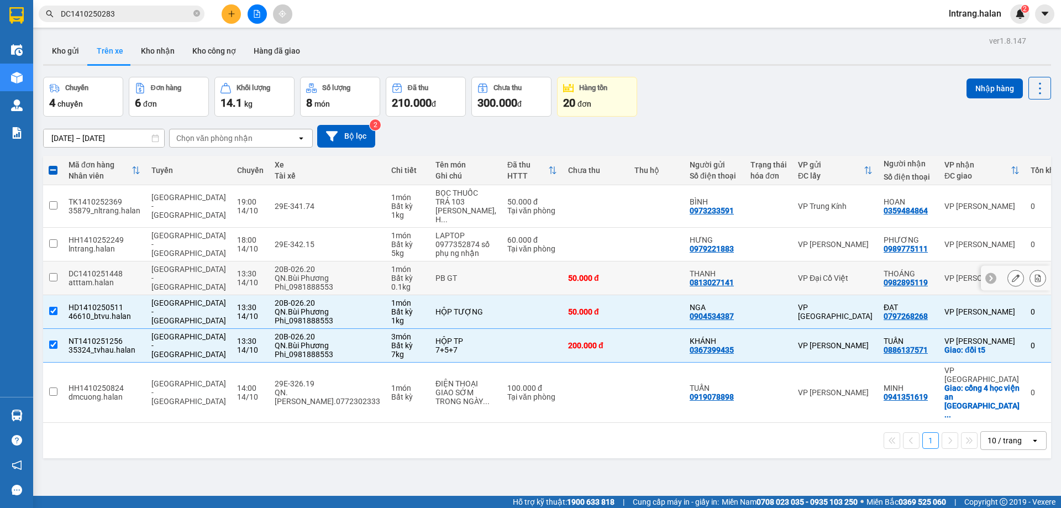
click at [54, 273] on input "checkbox" at bounding box center [53, 277] width 8 height 8
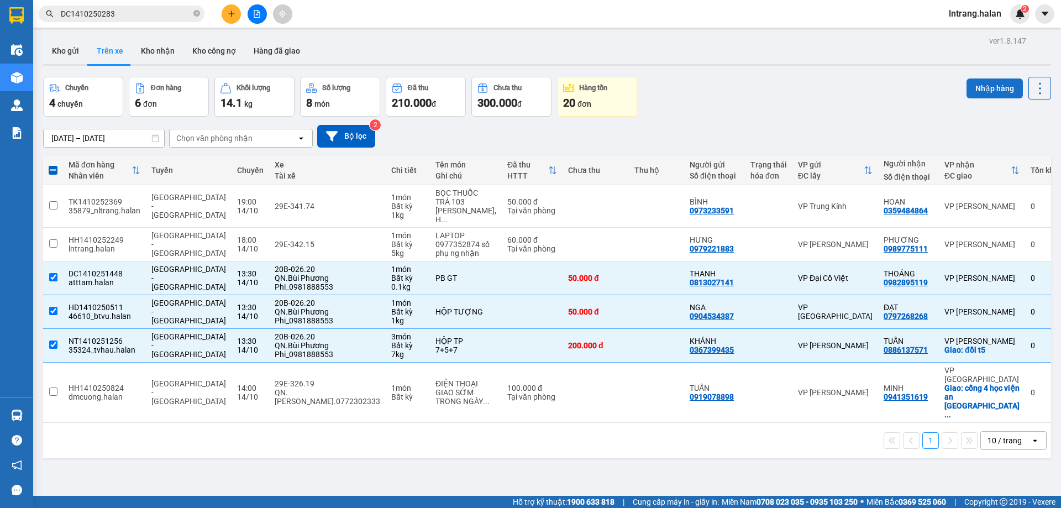
click at [994, 87] on button "Nhập hàng" at bounding box center [995, 88] width 56 height 20
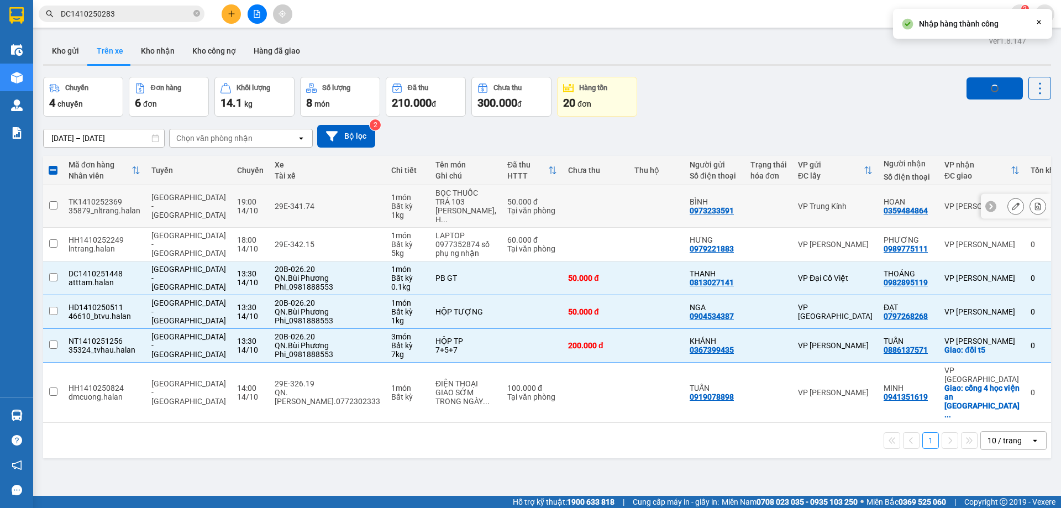
checkbox input "false"
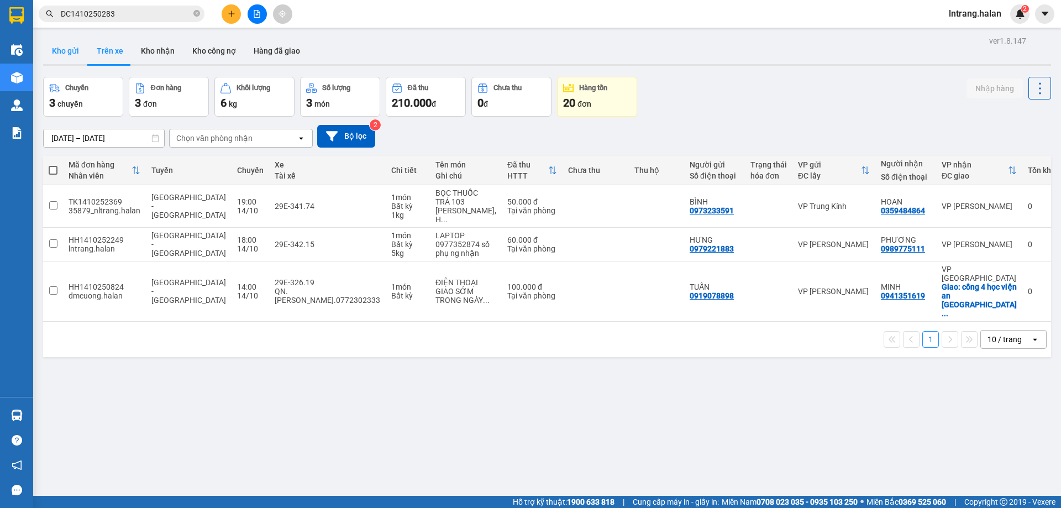
click at [72, 51] on button "Kho gửi" at bounding box center [65, 51] width 45 height 27
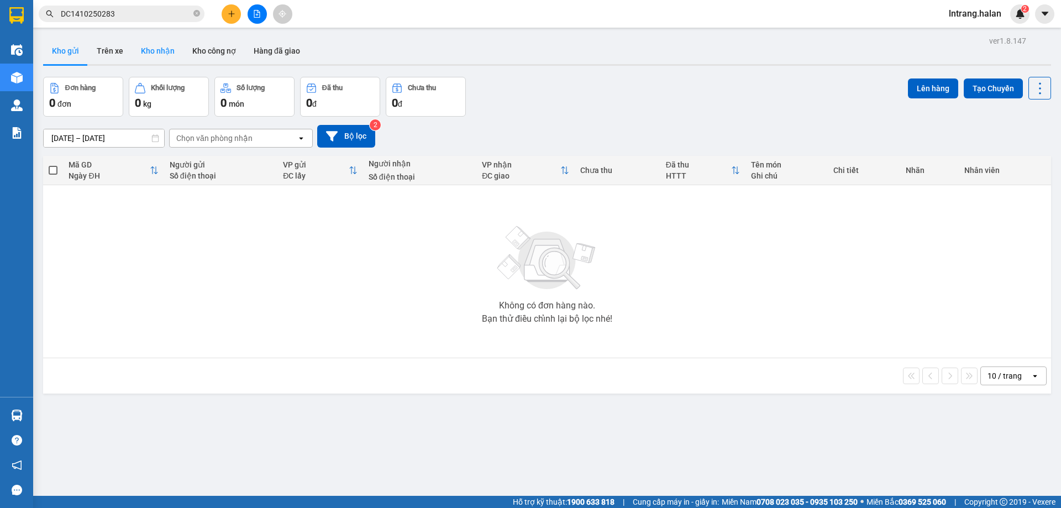
click at [158, 54] on button "Kho nhận" at bounding box center [157, 51] width 51 height 27
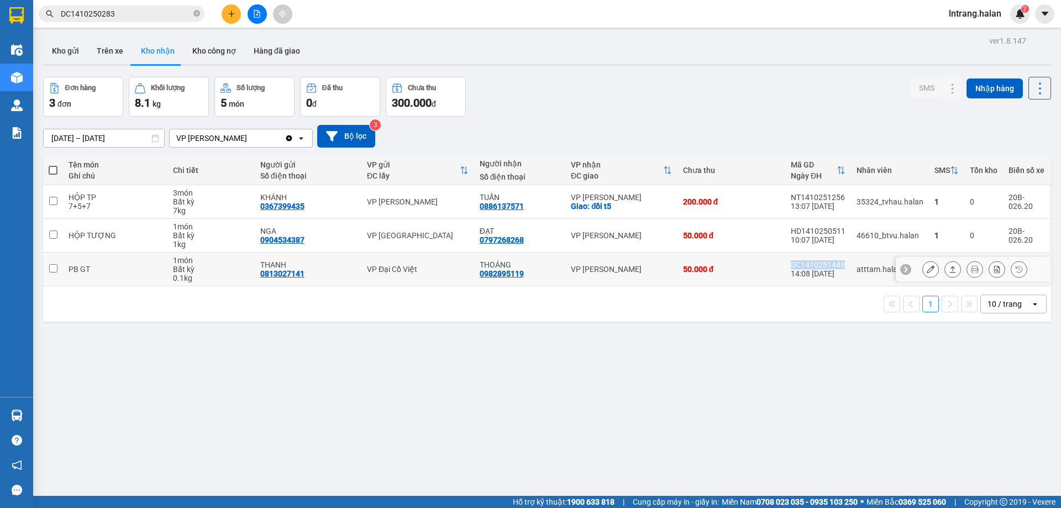
drag, startPoint x: 785, startPoint y: 262, endPoint x: 839, endPoint y: 267, distance: 54.4
click at [839, 267] on td "DC1410251448 14:08 14/10" at bounding box center [818, 270] width 66 height 34
checkbox input "true"
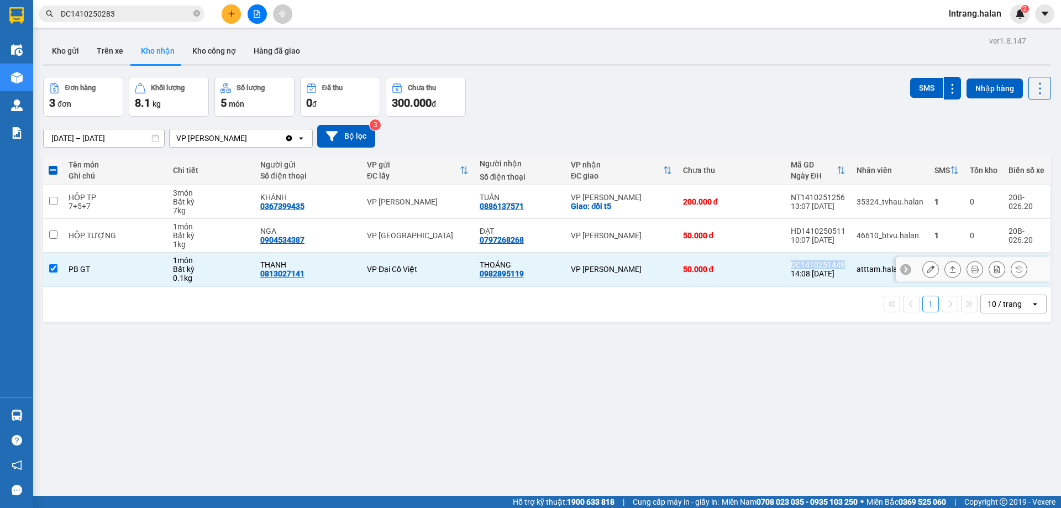
copy div "DC1410251448"
drag, startPoint x: 198, startPoint y: 15, endPoint x: 184, endPoint y: 19, distance: 14.9
click at [196, 16] on icon "close-circle" at bounding box center [196, 13] width 7 height 7
click at [167, 19] on input "text" at bounding box center [126, 14] width 130 height 12
paste input "DC1410251448"
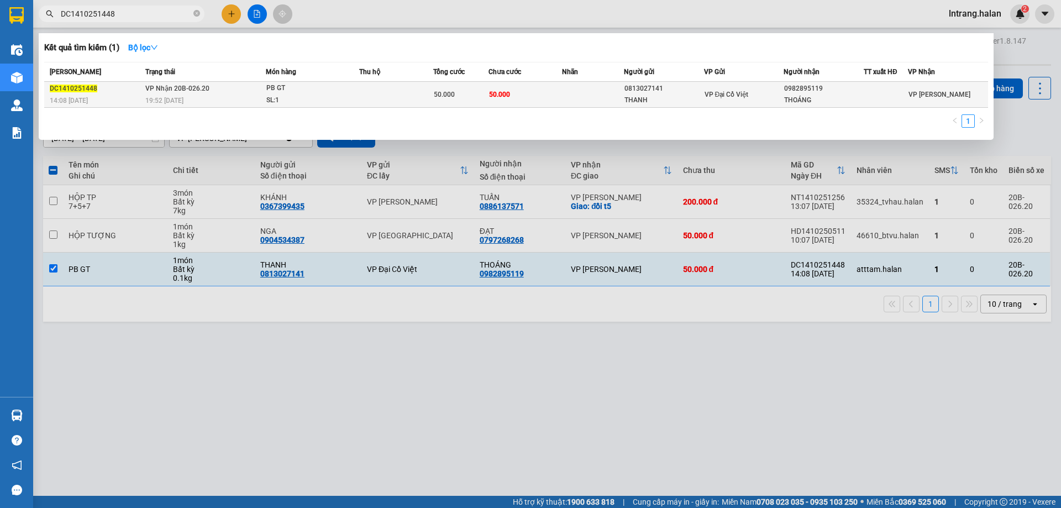
type input "DC1410251448"
click at [565, 100] on td at bounding box center [592, 95] width 61 height 26
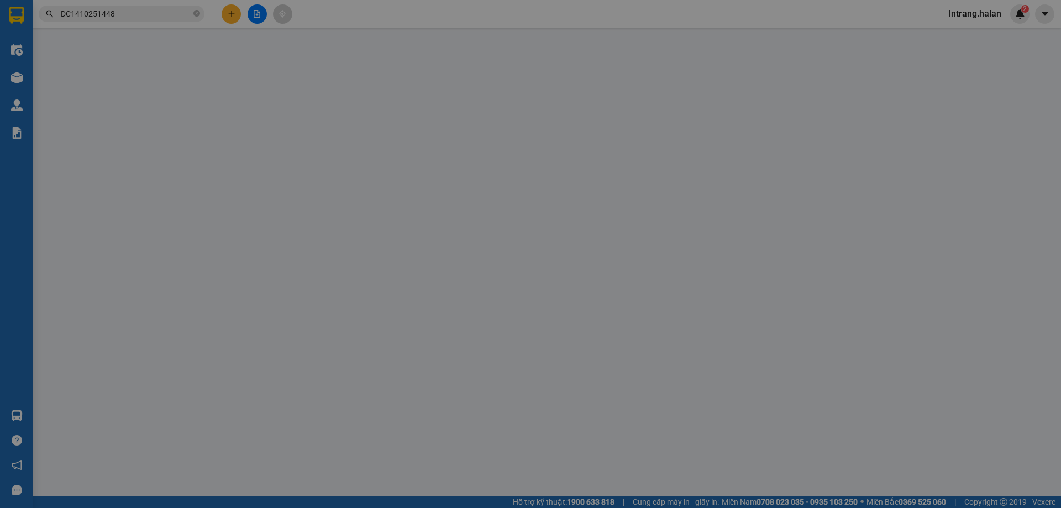
type input "0813027141"
type input "THANH"
type input "0982895119"
type input "THOÁNG"
type input "0"
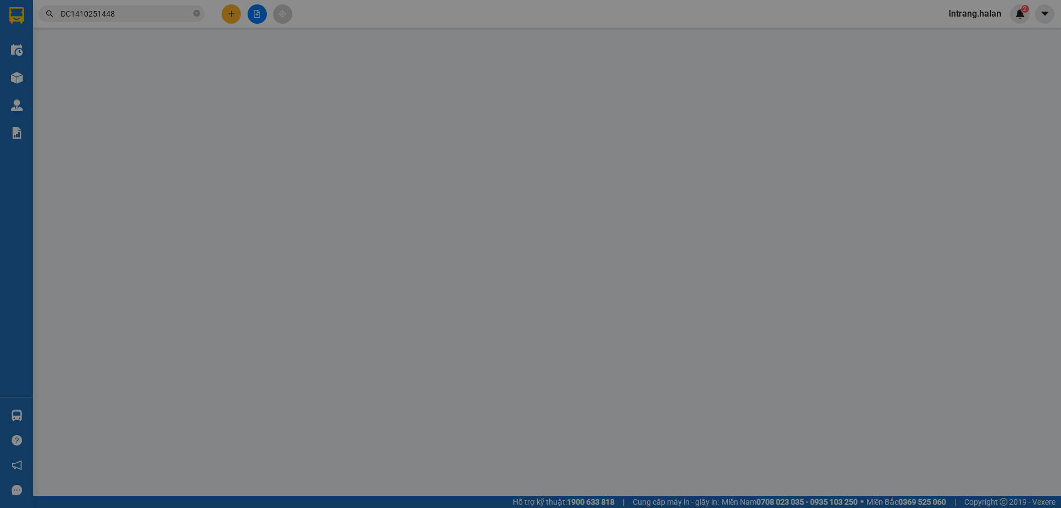
type input "50.000"
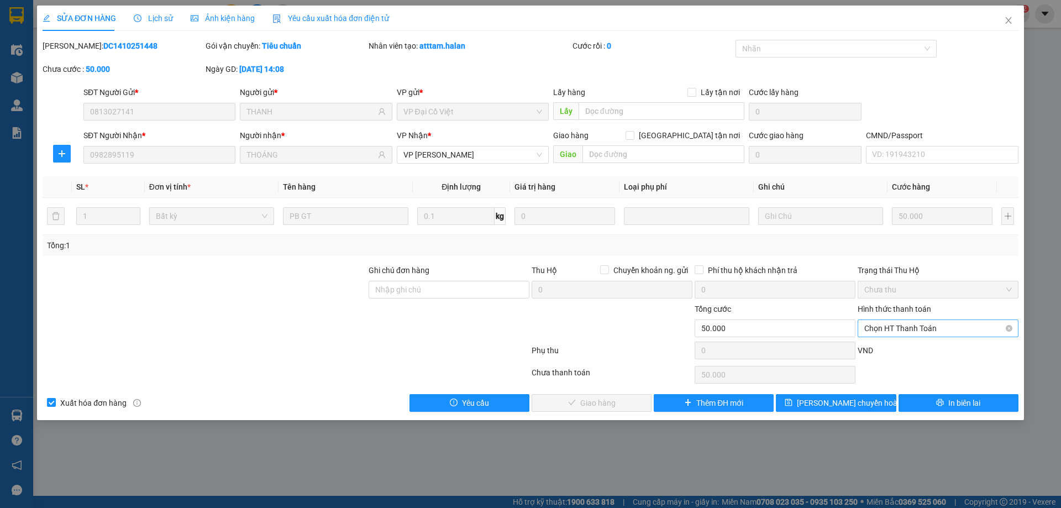
click at [914, 328] on span "Chọn HT Thanh Toán" at bounding box center [939, 328] width 148 height 17
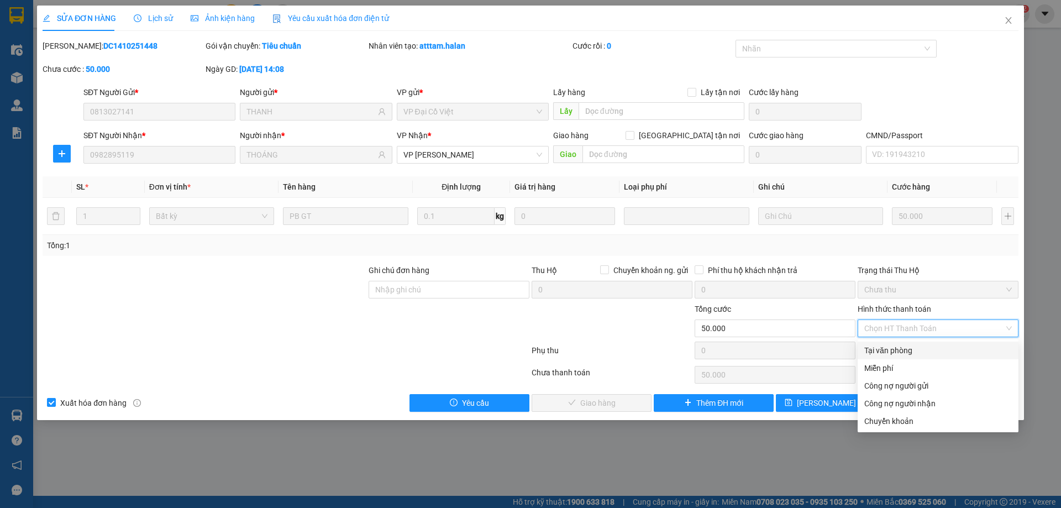
click at [913, 350] on div "Tại văn phòng" at bounding box center [939, 350] width 148 height 12
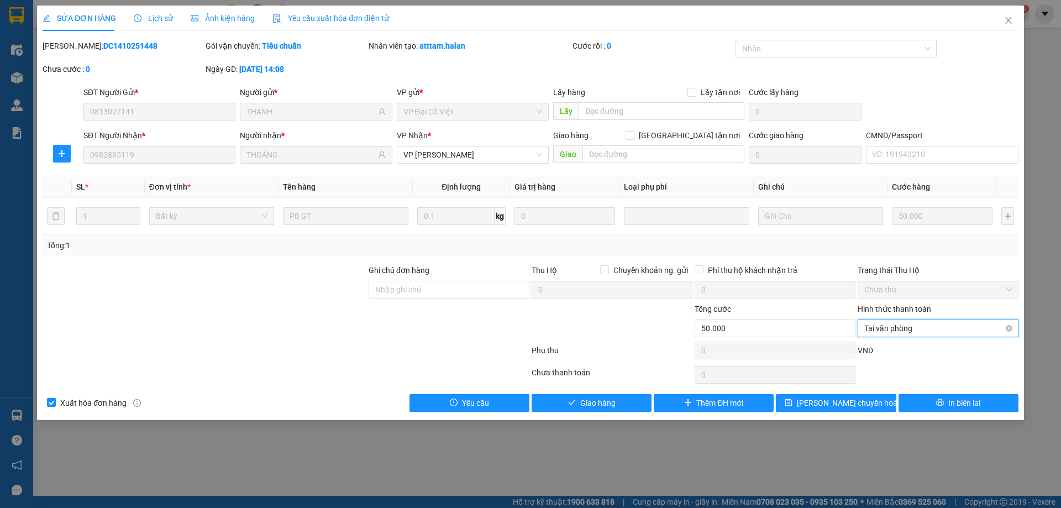
click at [912, 328] on span "Tại văn phòng" at bounding box center [939, 328] width 148 height 17
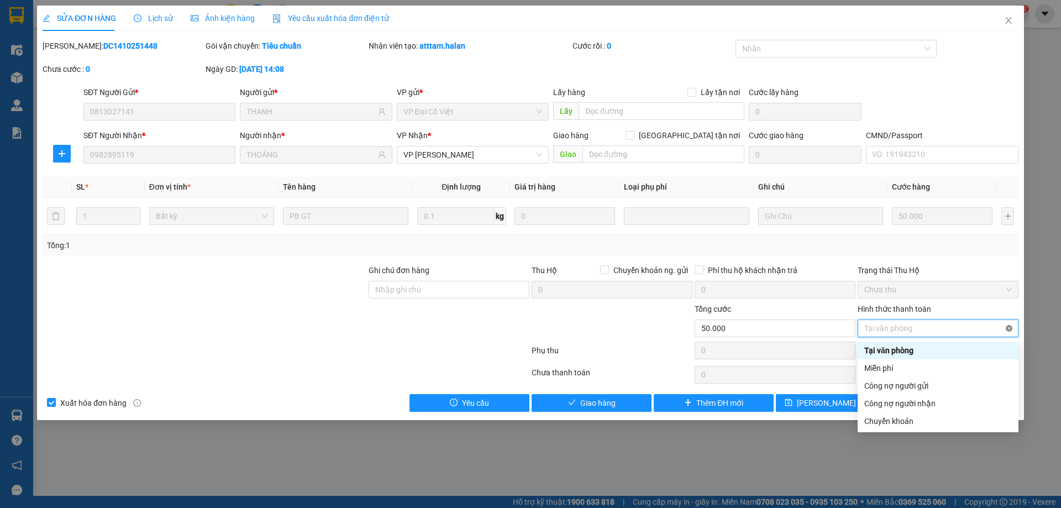
type input "50.000"
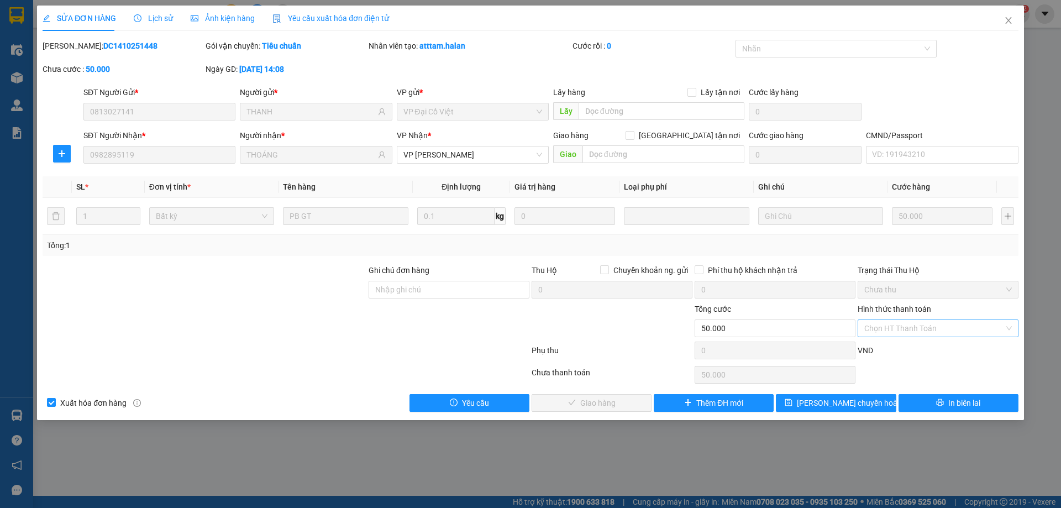
click at [994, 303] on div "Hình thức thanh toán" at bounding box center [938, 311] width 161 height 17
click at [978, 404] on span "In biên lai" at bounding box center [965, 403] width 32 height 12
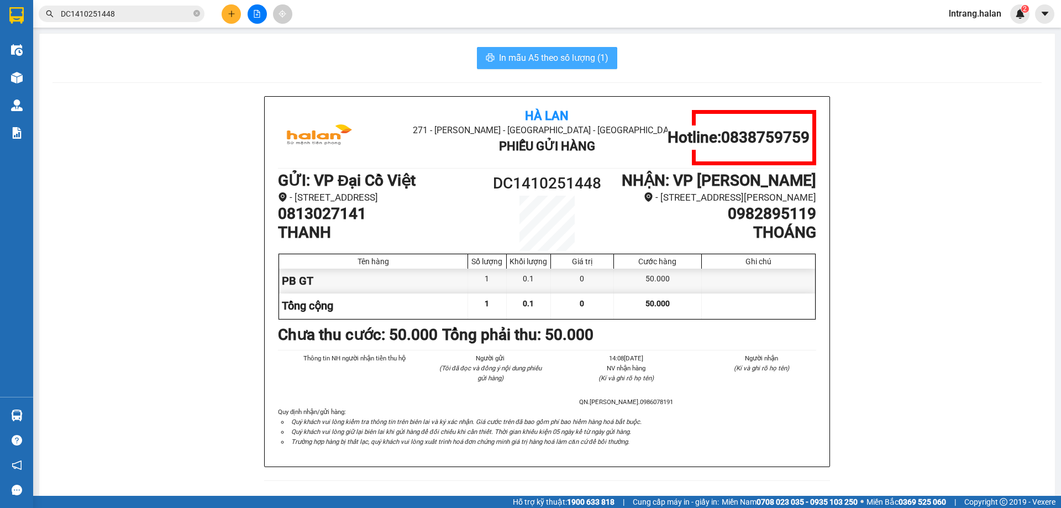
click at [554, 56] on span "In mẫu A5 theo số lượng (1)" at bounding box center [553, 58] width 109 height 14
click at [129, 15] on input "DC1410251448" at bounding box center [126, 14] width 130 height 12
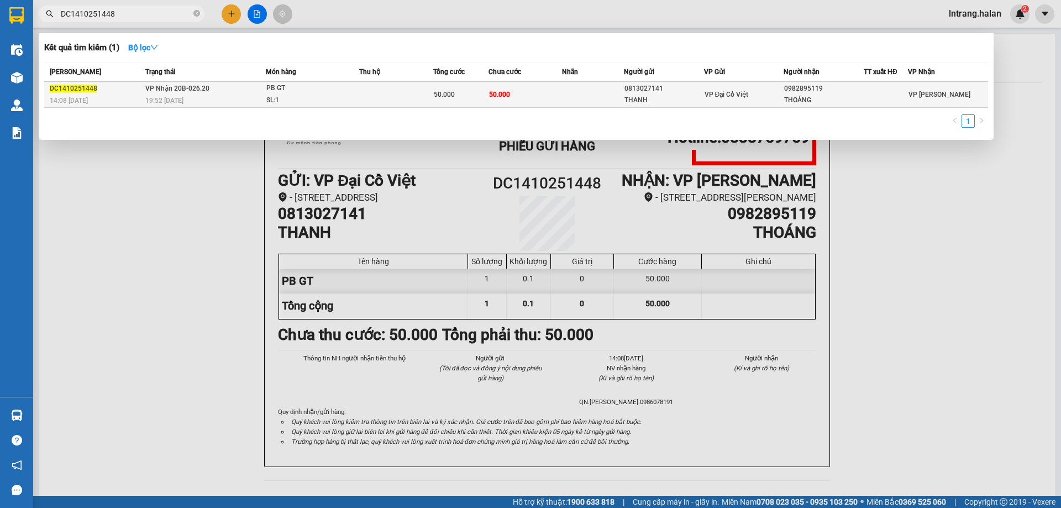
click at [622, 88] on td at bounding box center [592, 95] width 61 height 26
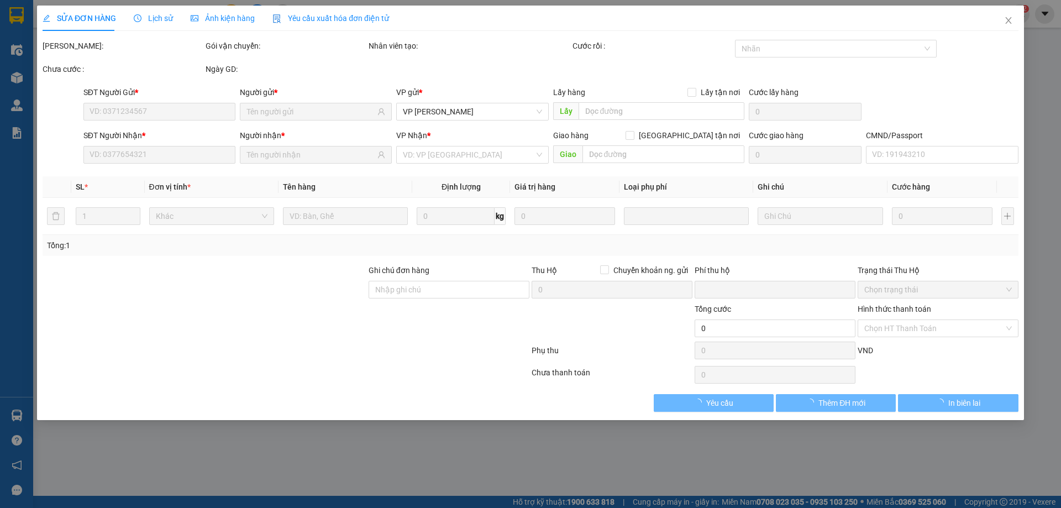
type input "0813027141"
type input "THANH"
type input "0982895119"
type input "THOÁNG"
type input "0"
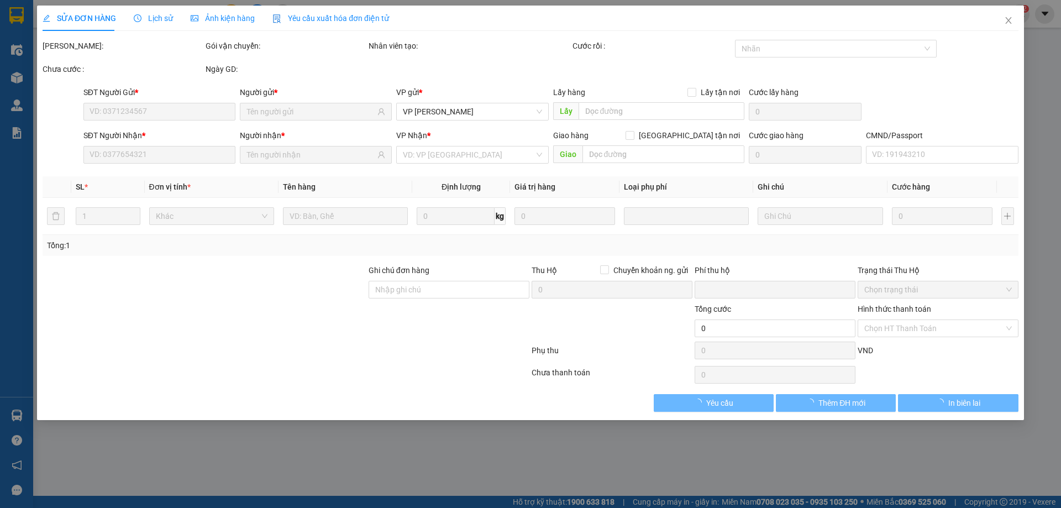
type input "50.000"
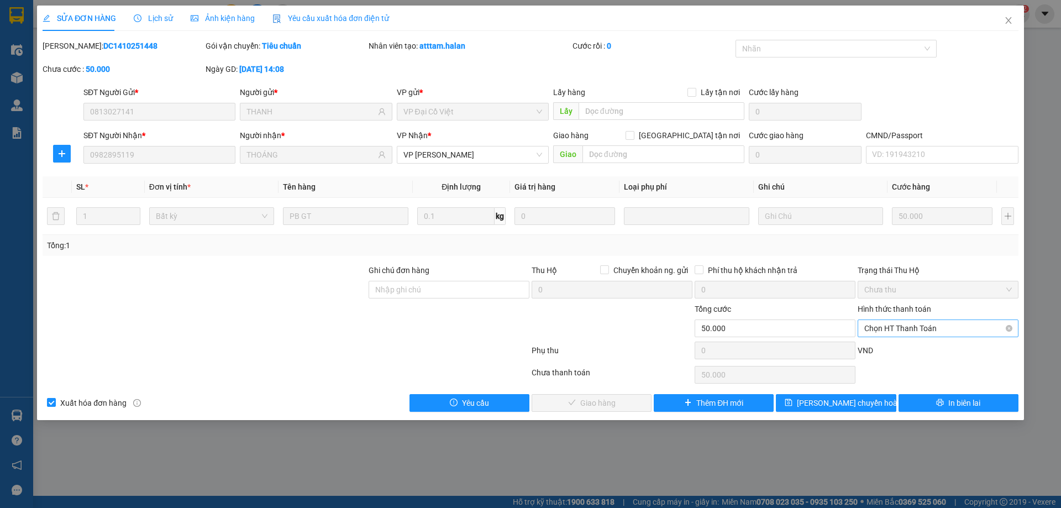
click at [902, 329] on span "Chọn HT Thanh Toán" at bounding box center [939, 328] width 148 height 17
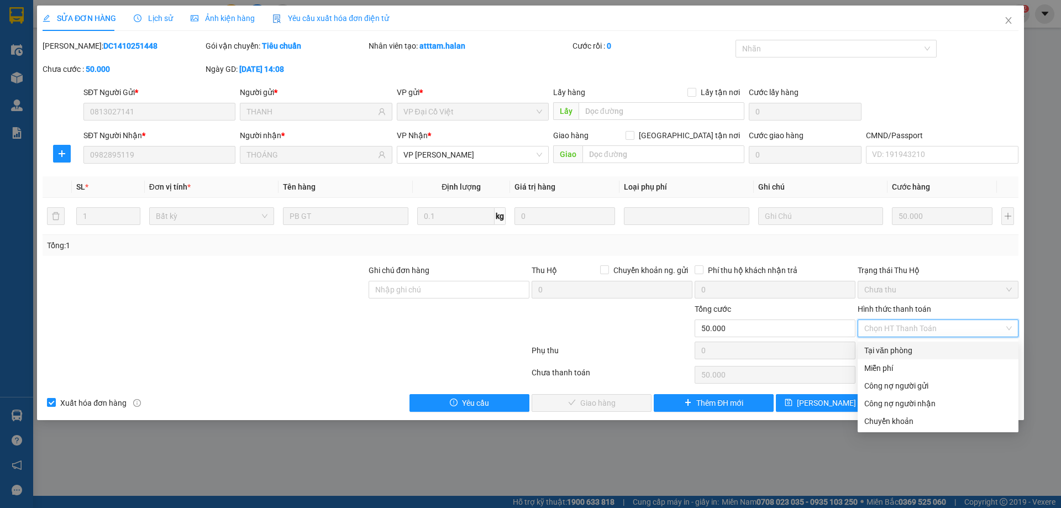
click at [903, 351] on div "Tại văn phòng" at bounding box center [939, 350] width 148 height 12
type input "0"
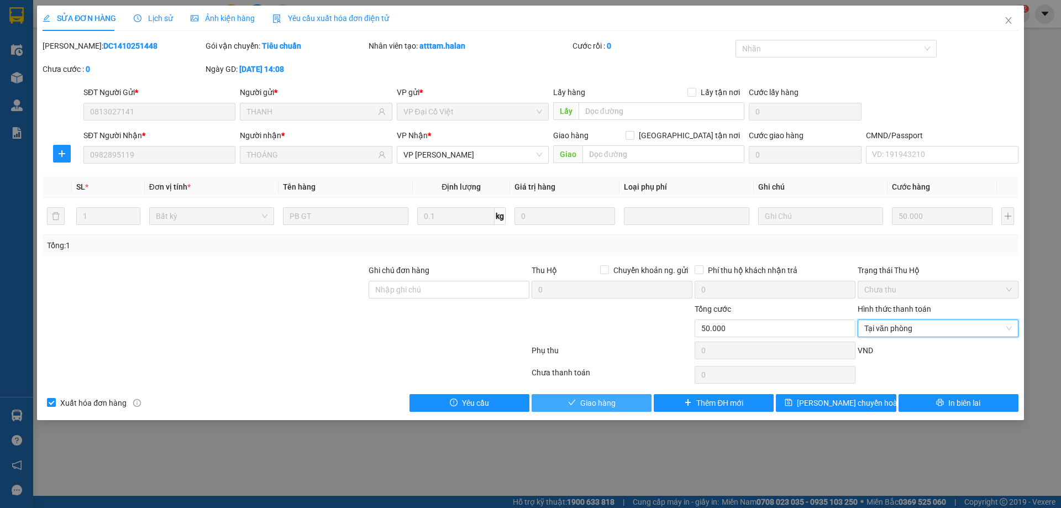
click at [596, 402] on span "Giao hàng" at bounding box center [597, 403] width 35 height 12
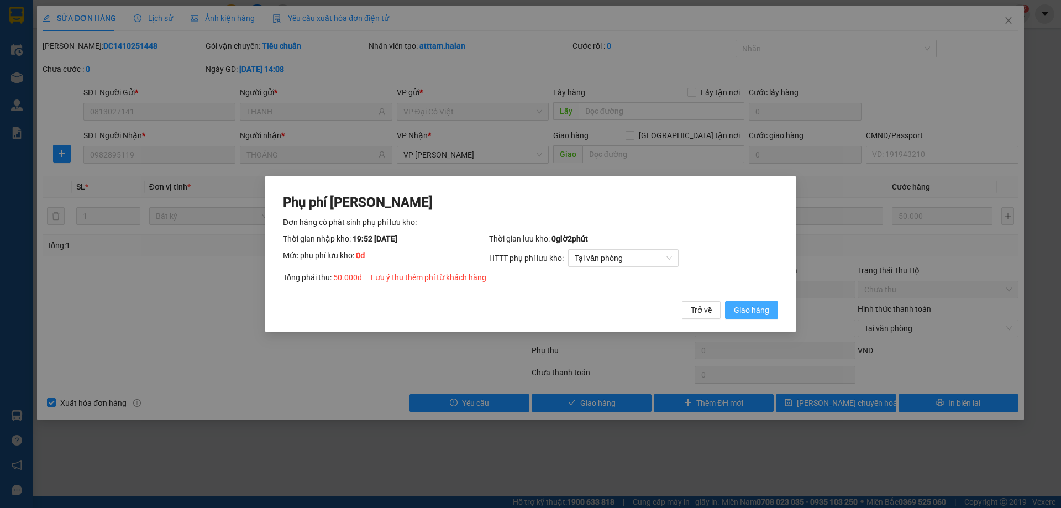
click at [752, 314] on span "Giao hàng" at bounding box center [751, 310] width 35 height 12
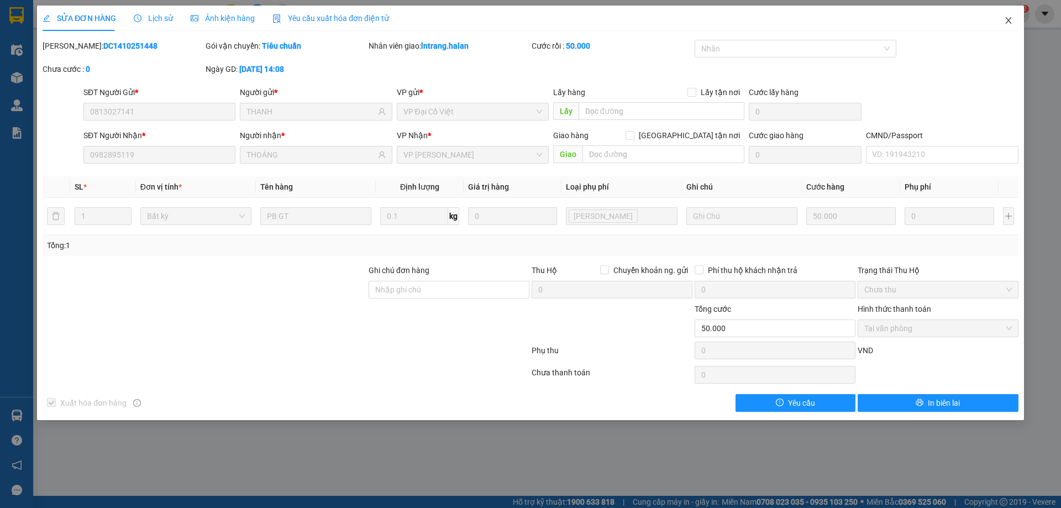
click at [1010, 22] on icon "close" at bounding box center [1008, 20] width 9 height 9
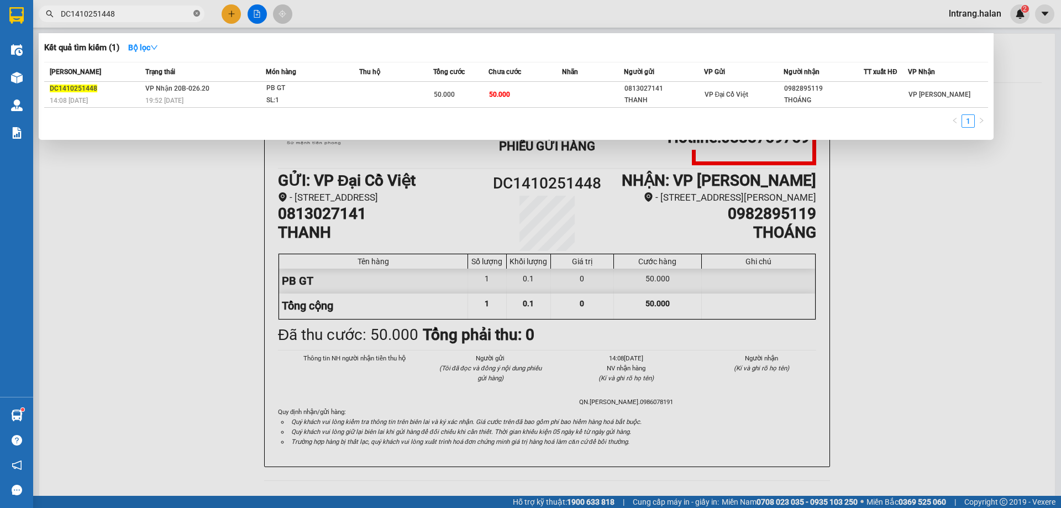
click at [195, 13] on icon "close-circle" at bounding box center [196, 13] width 7 height 7
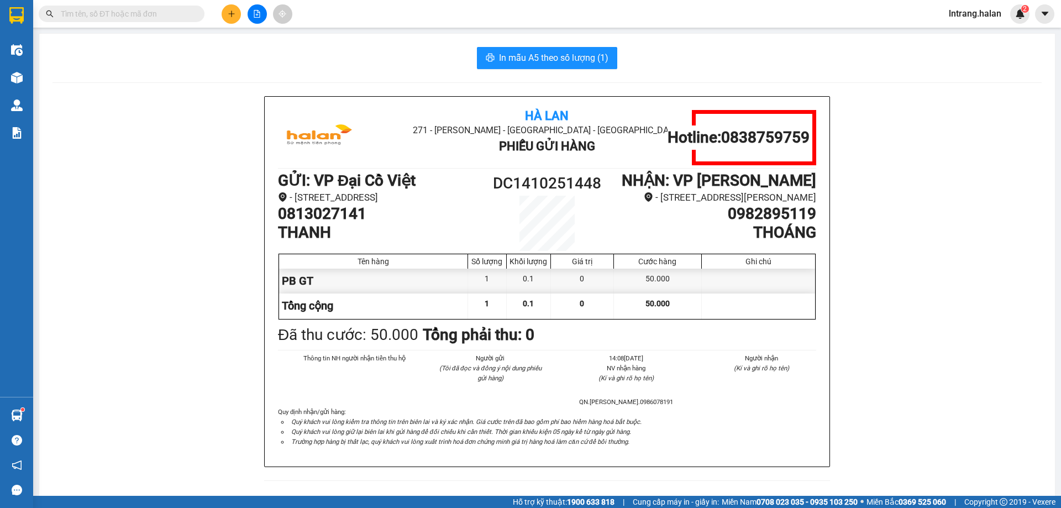
click at [177, 13] on input "text" at bounding box center [126, 14] width 130 height 12
paste input "NT1410251256"
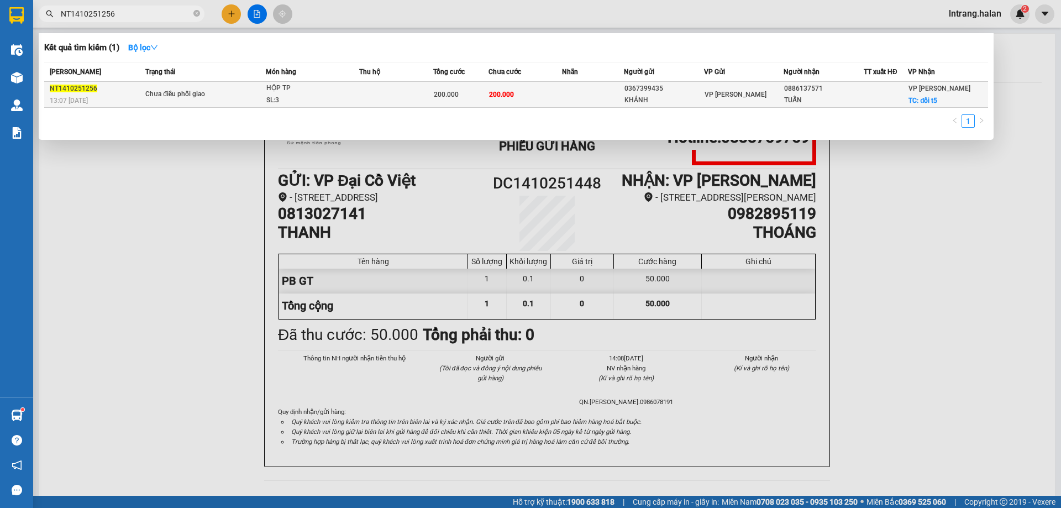
type input "NT1410251256"
click at [407, 90] on td at bounding box center [396, 95] width 74 height 26
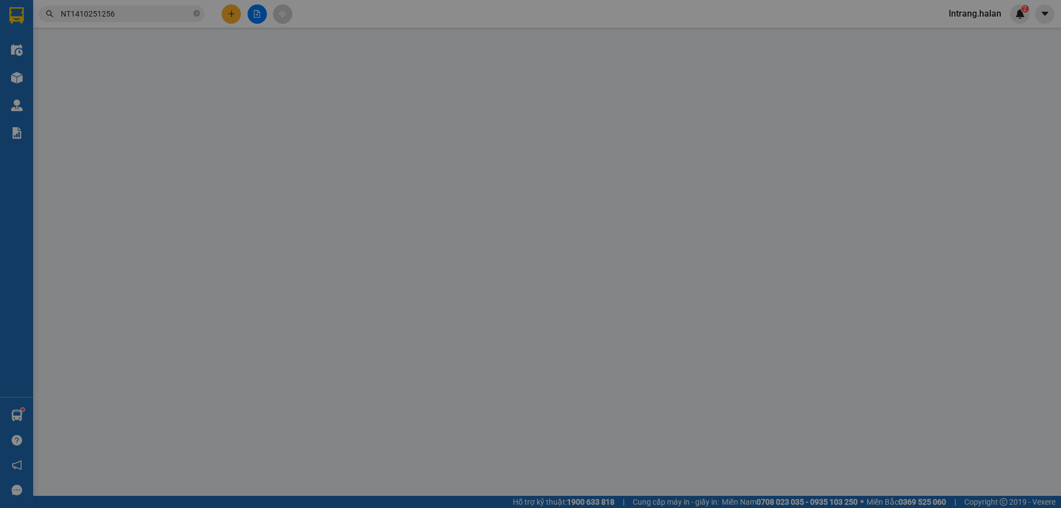
type input "0367399435"
type input "KHÁNH"
type input "0886137571"
type input "TUẤN"
checkbox input "true"
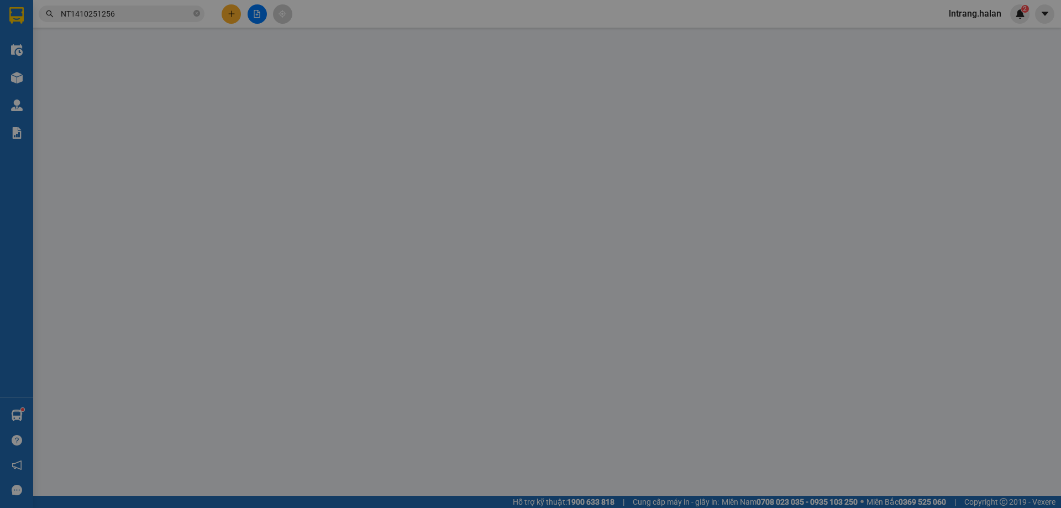
type input "đồi t5"
type input "20.000"
type input "0"
type input "200.000"
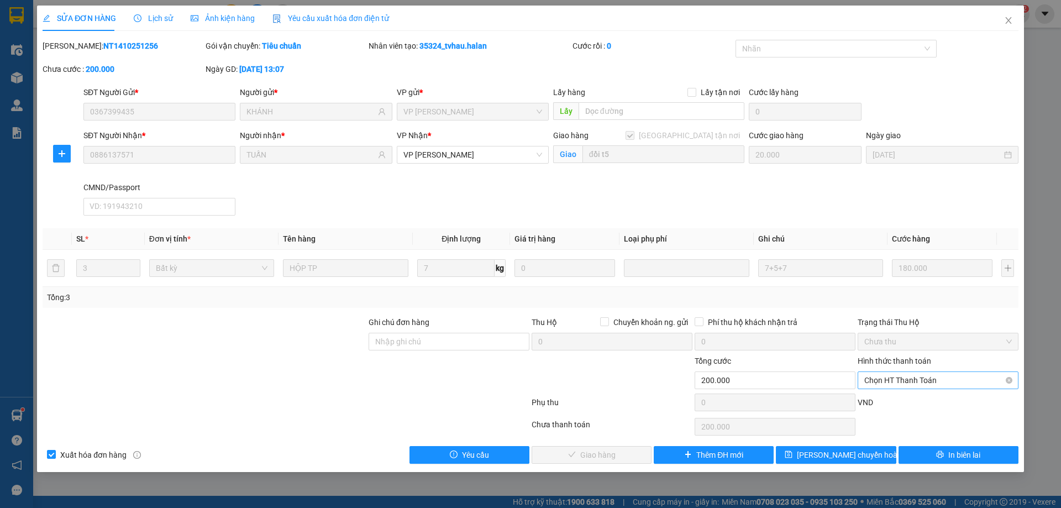
click at [925, 376] on span "Chọn HT Thanh Toán" at bounding box center [939, 380] width 148 height 17
click at [971, 317] on div "Trạng thái Thu Hộ" at bounding box center [938, 322] width 161 height 12
click at [967, 450] on span "In biên lai" at bounding box center [965, 455] width 32 height 12
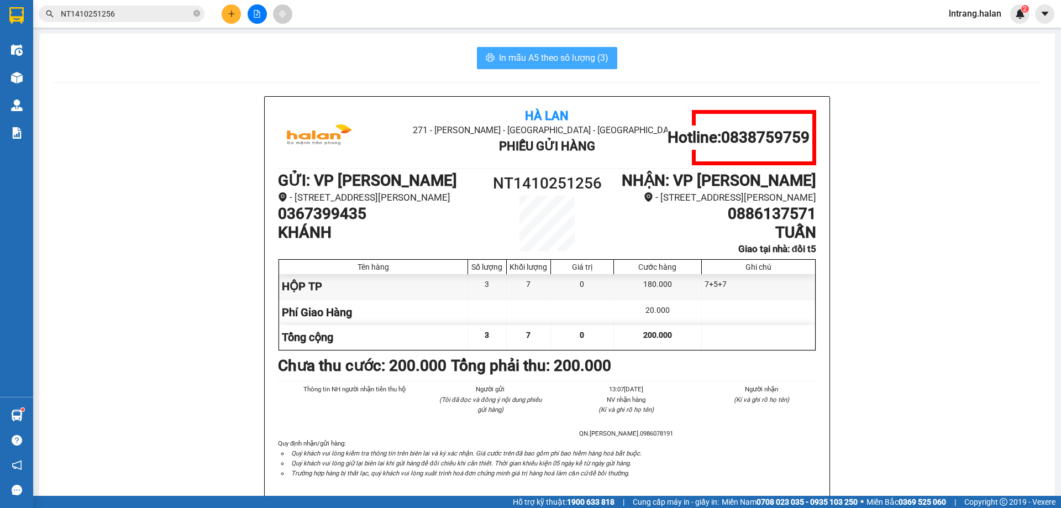
click at [542, 48] on button "In mẫu A5 theo số lượng (3)" at bounding box center [547, 58] width 140 height 22
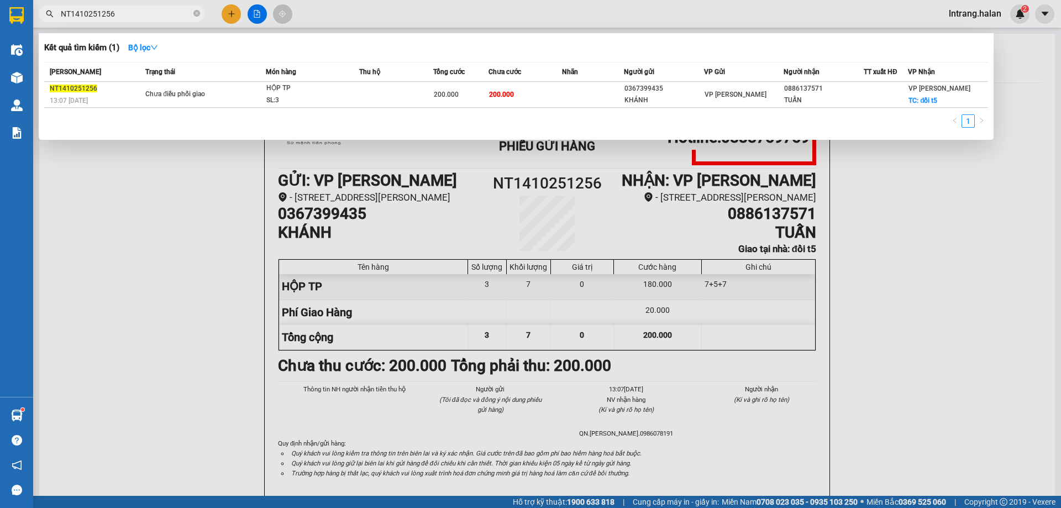
click at [134, 15] on input "NT1410251256" at bounding box center [126, 14] width 130 height 12
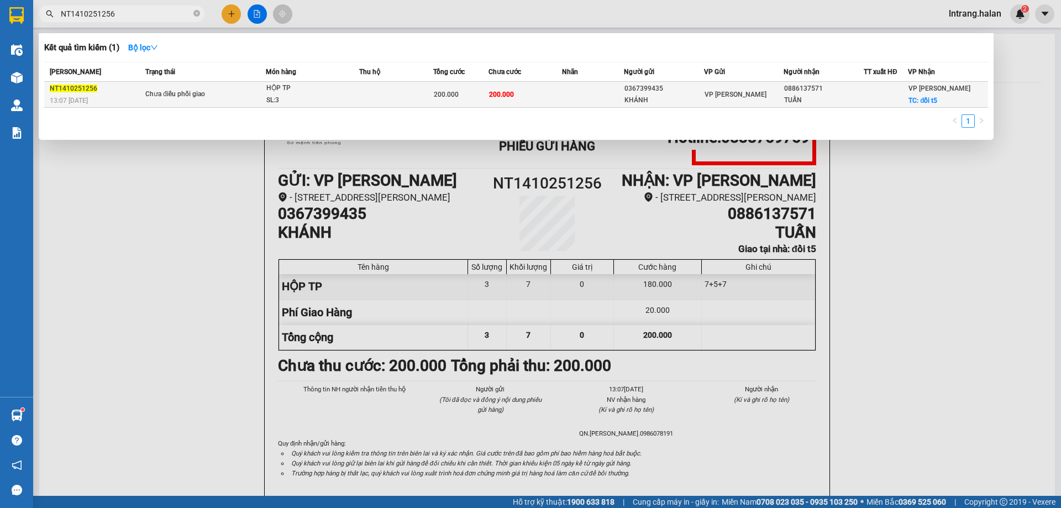
click at [605, 91] on td at bounding box center [592, 95] width 61 height 26
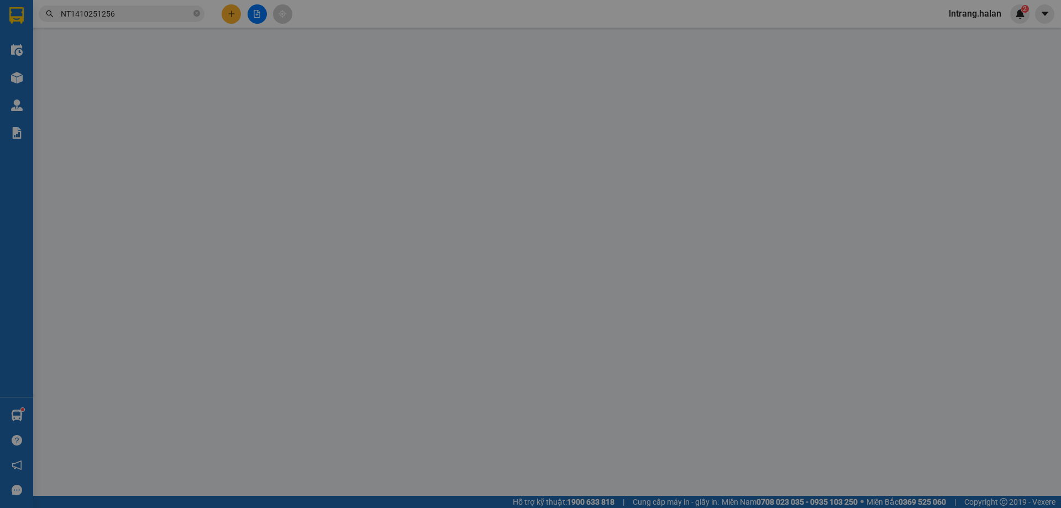
type input "0367399435"
type input "KHÁNH"
type input "0886137571"
type input "TUẤN"
checkbox input "true"
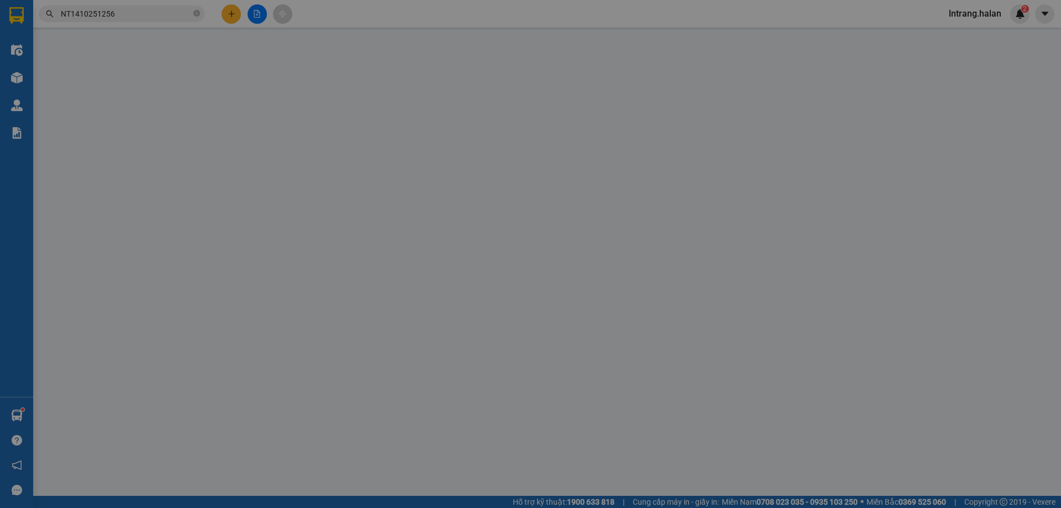
type input "đồi t5"
type input "20.000"
type input "0"
type input "200.000"
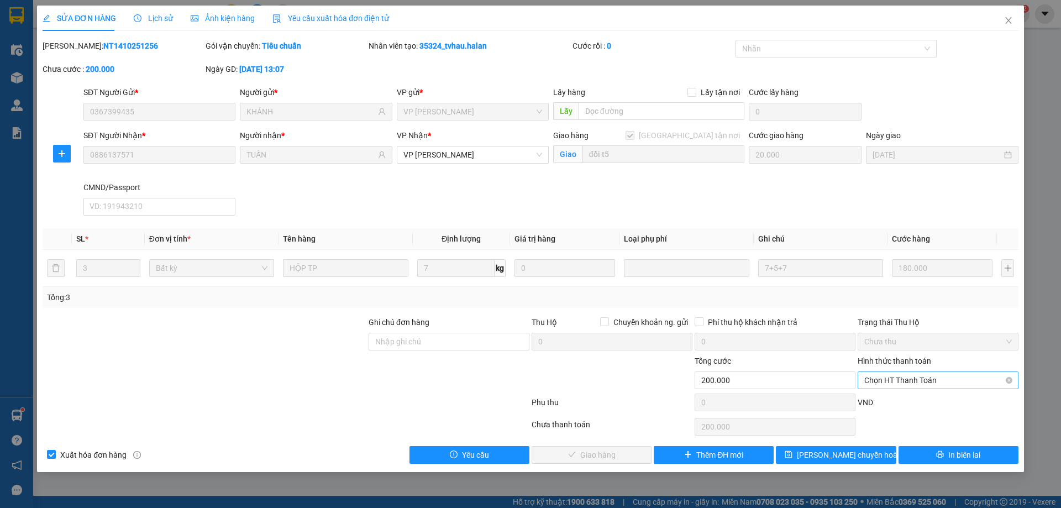
click at [891, 380] on span "Chọn HT Thanh Toán" at bounding box center [939, 380] width 148 height 17
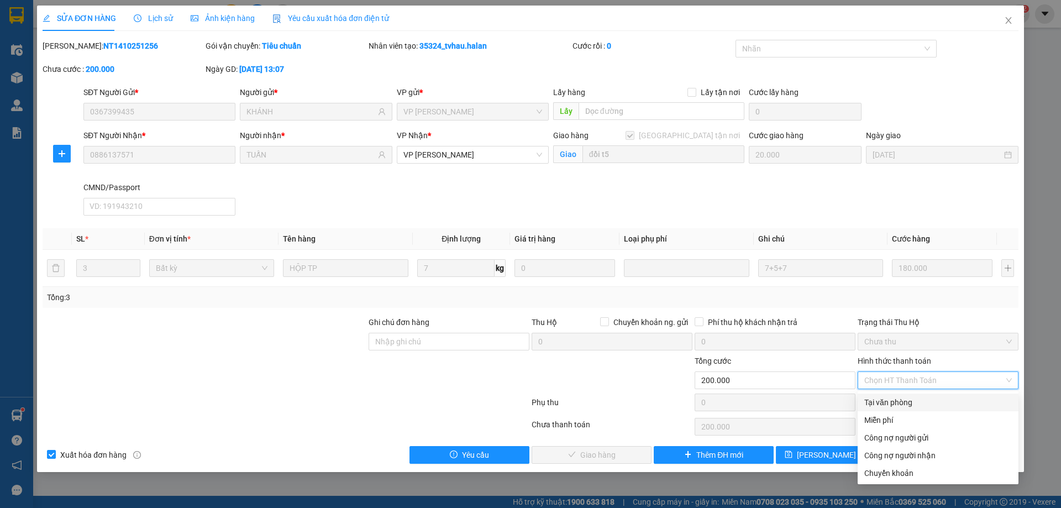
click at [896, 400] on div "Tại văn phòng" at bounding box center [939, 402] width 148 height 12
type input "0"
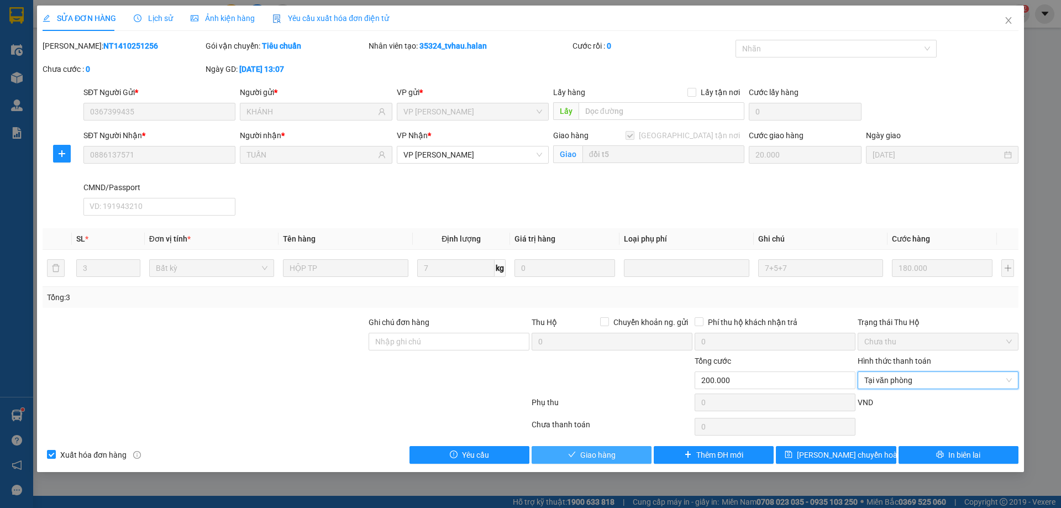
click at [579, 451] on button "Giao hàng" at bounding box center [592, 455] width 120 height 18
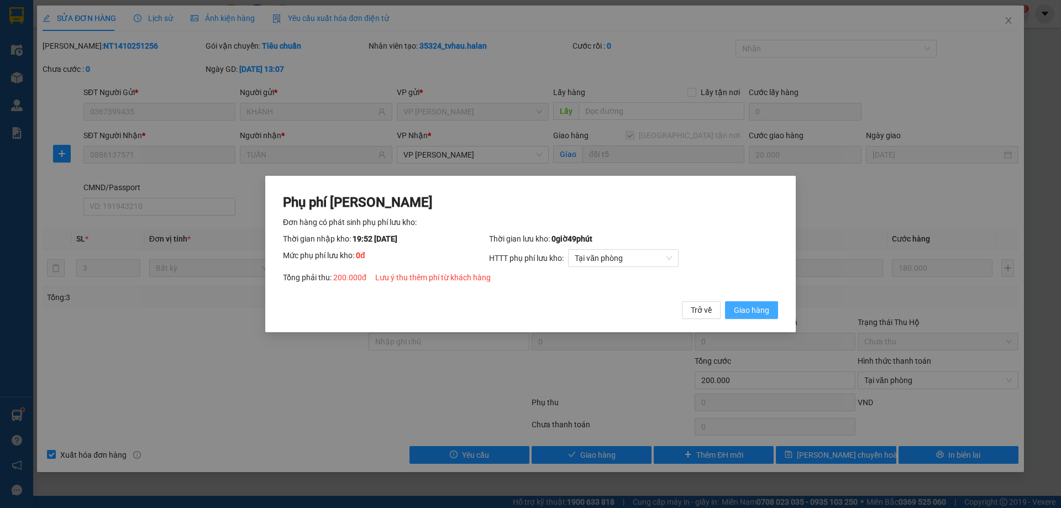
click at [754, 315] on span "Giao hàng" at bounding box center [751, 310] width 35 height 12
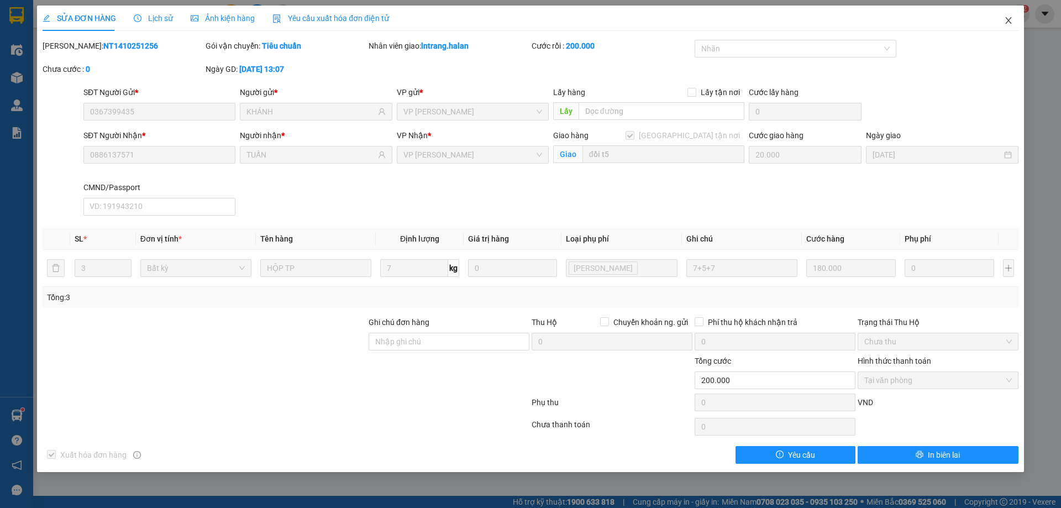
click at [1010, 22] on icon "close" at bounding box center [1008, 20] width 9 height 9
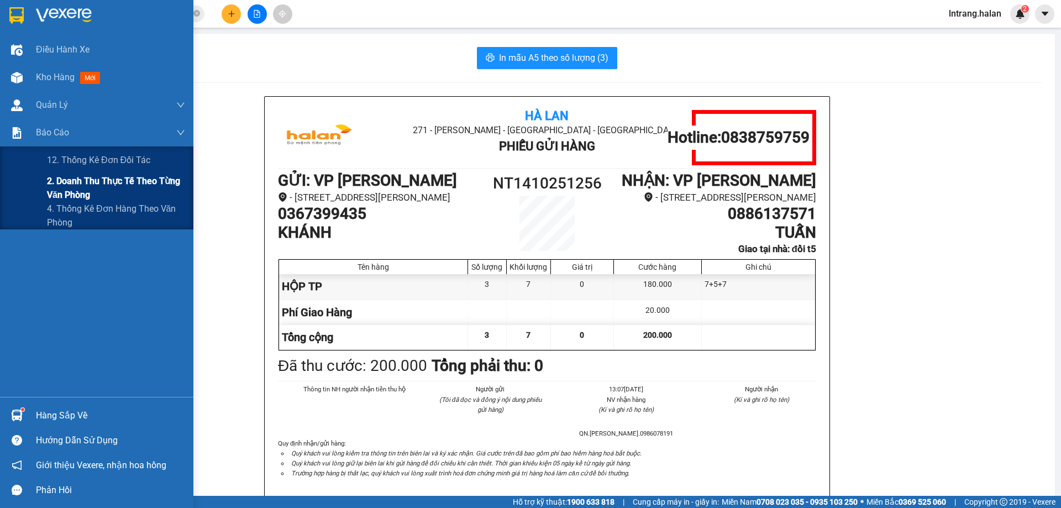
click at [76, 187] on span "2. Doanh thu thực tế theo từng văn phòng" at bounding box center [116, 188] width 138 height 28
